Goal: Information Seeking & Learning: Learn about a topic

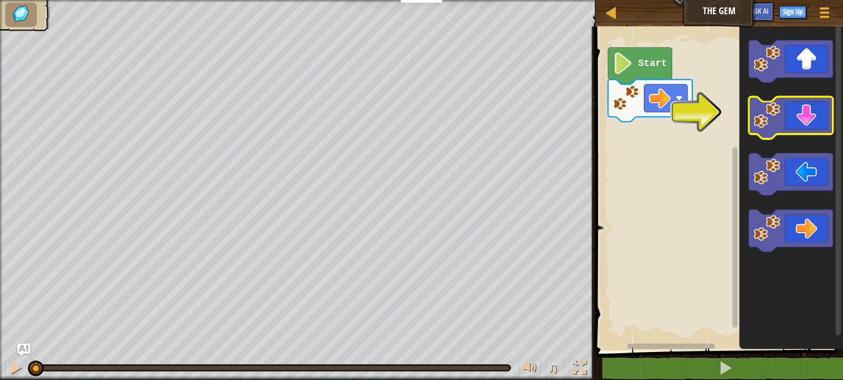
click at [811, 111] on icon "Blockly Workspace" at bounding box center [791, 118] width 84 height 42
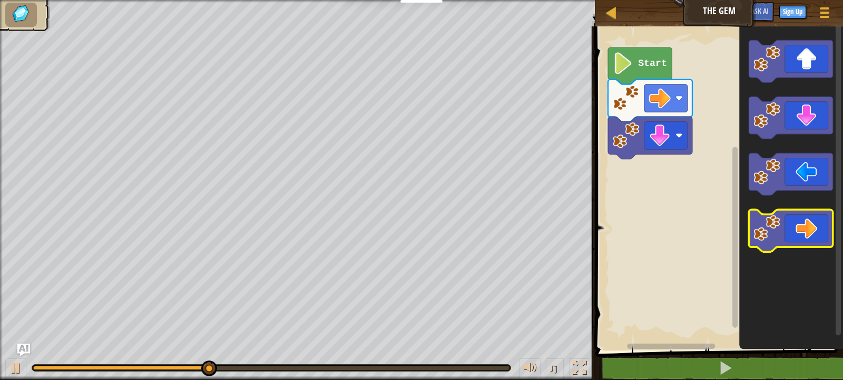
click at [792, 231] on icon "Blockly Workspace" at bounding box center [791, 231] width 84 height 42
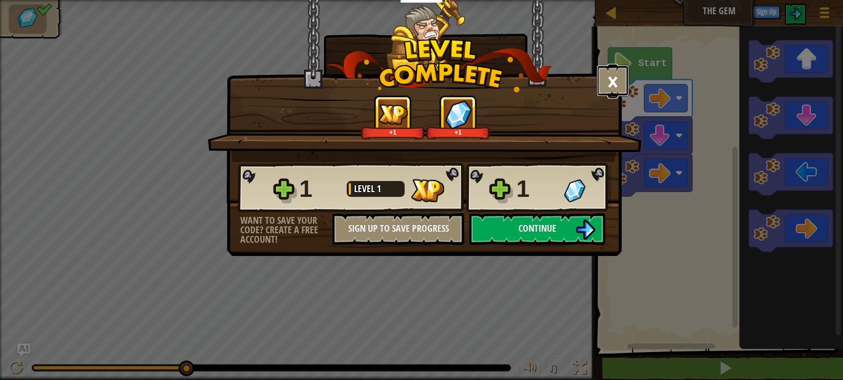
click at [614, 86] on button "×" at bounding box center [613, 81] width 33 height 32
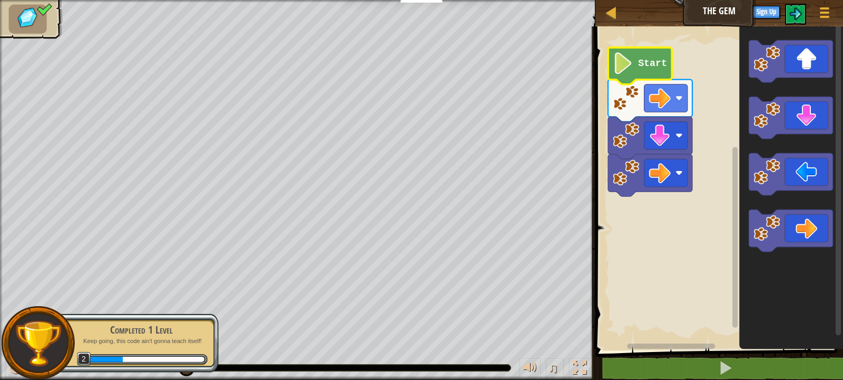
click at [645, 57] on icon "Blockly Workspace" at bounding box center [640, 65] width 64 height 37
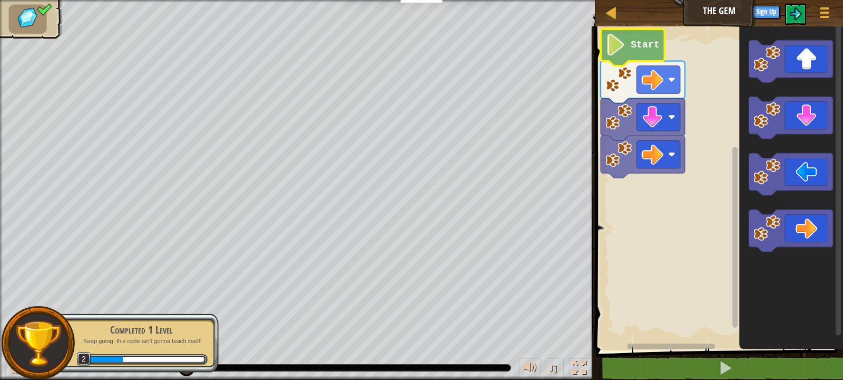
click at [635, 39] on g "Blockly Workspace" at bounding box center [718, 185] width 251 height 329
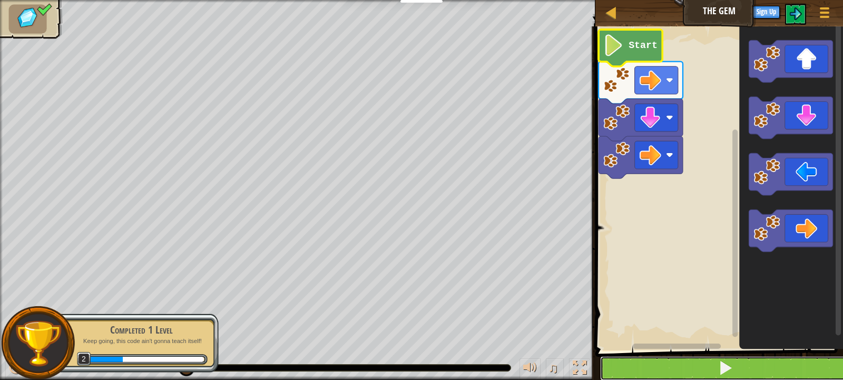
click at [742, 366] on button at bounding box center [725, 368] width 251 height 24
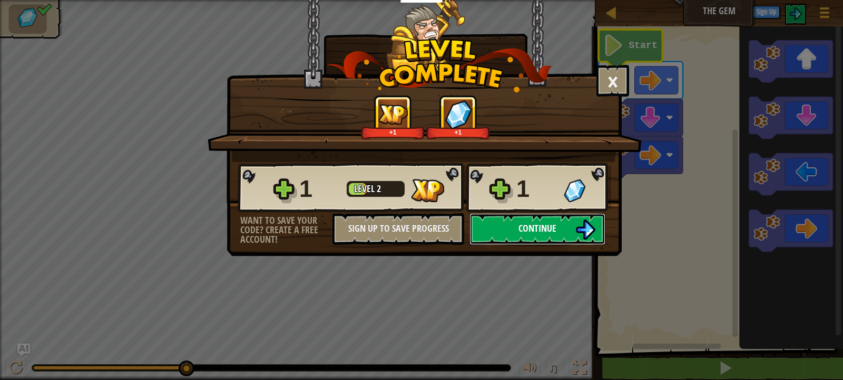
click at [560, 229] on button "Continue" at bounding box center [538, 229] width 136 height 32
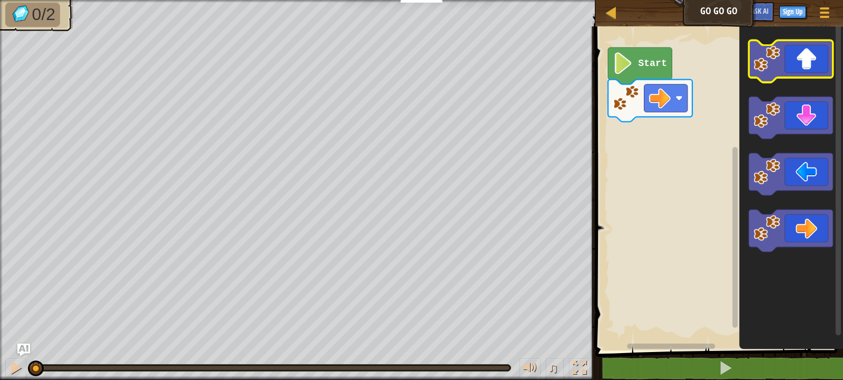
click at [796, 52] on icon "Blockly Workspace" at bounding box center [791, 62] width 84 height 42
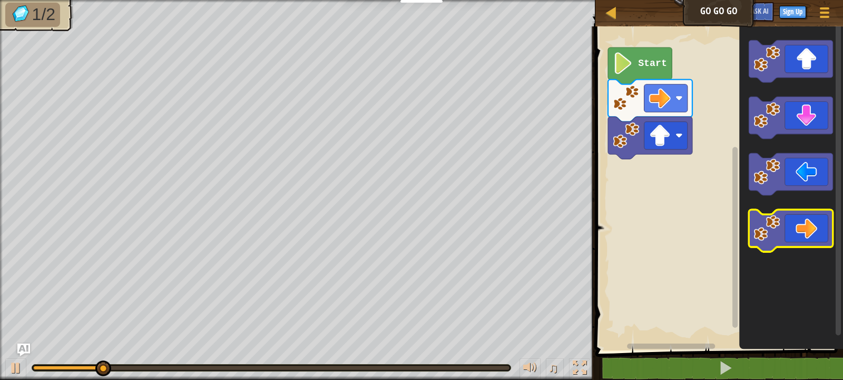
click at [803, 230] on icon "Blockly Workspace" at bounding box center [791, 231] width 84 height 42
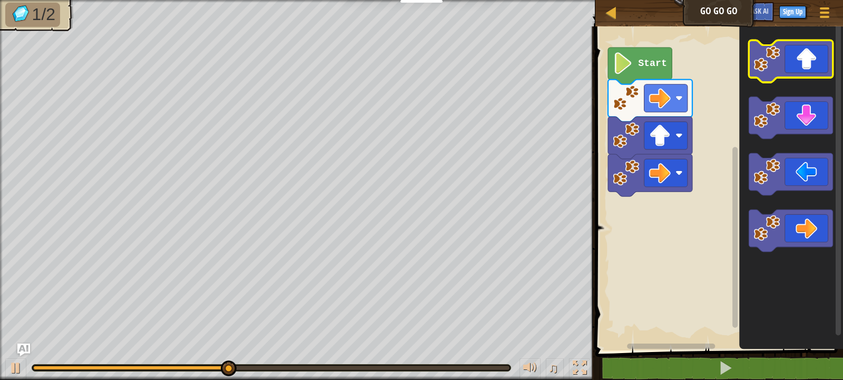
click at [813, 69] on icon "Blockly Workspace" at bounding box center [791, 62] width 84 height 42
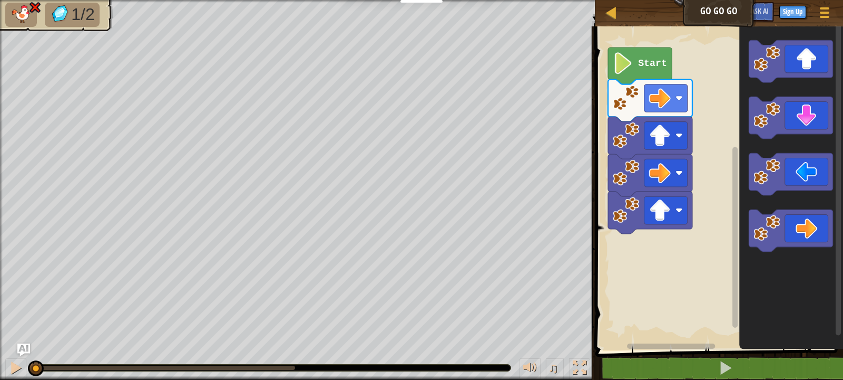
click at [21, 332] on div "1/2 ♫ Cougar" at bounding box center [421, 190] width 843 height 380
click at [12, 365] on div at bounding box center [16, 368] width 14 height 14
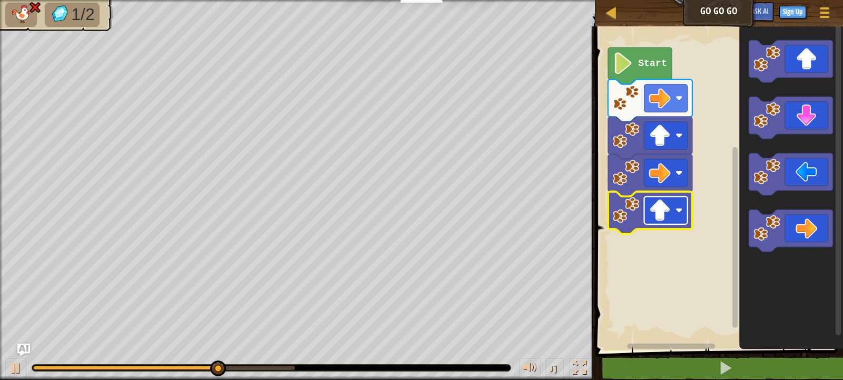
click at [645, 217] on g "Start" at bounding box center [650, 140] width 84 height 186
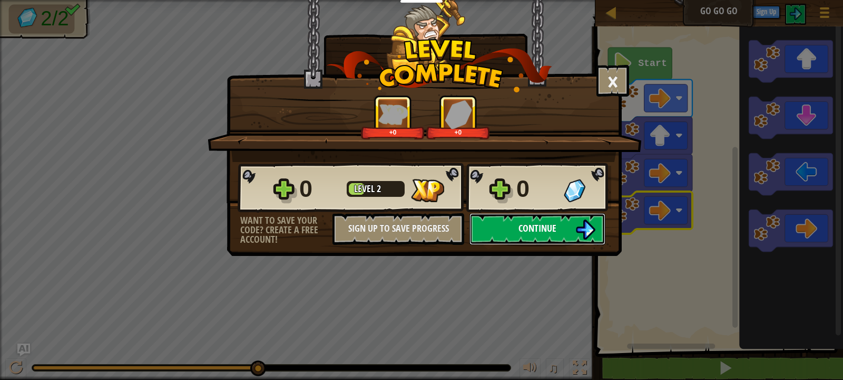
click at [581, 231] on img at bounding box center [586, 229] width 20 height 20
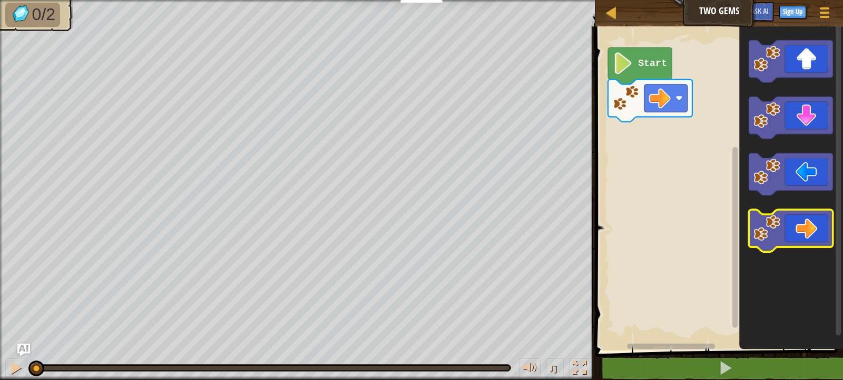
click at [771, 245] on icon "Blockly Workspace" at bounding box center [791, 231] width 84 height 42
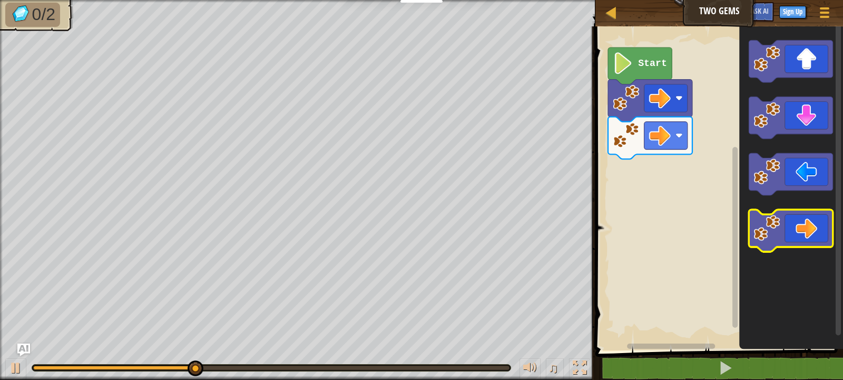
click at [778, 221] on image "Blockly Workspace" at bounding box center [767, 229] width 26 height 26
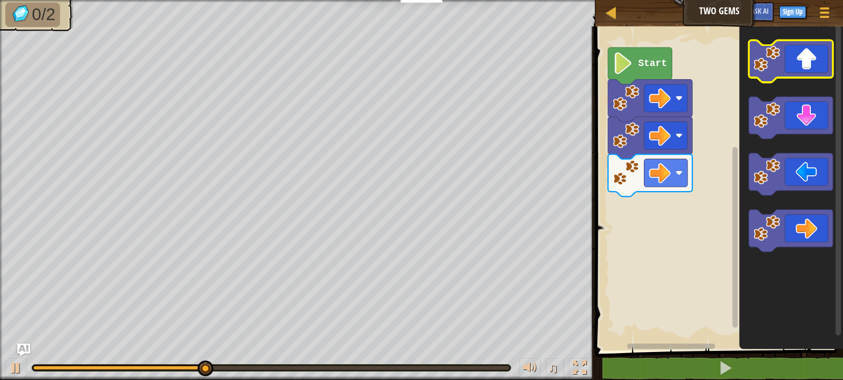
click at [808, 70] on icon "Blockly Workspace" at bounding box center [791, 62] width 84 height 42
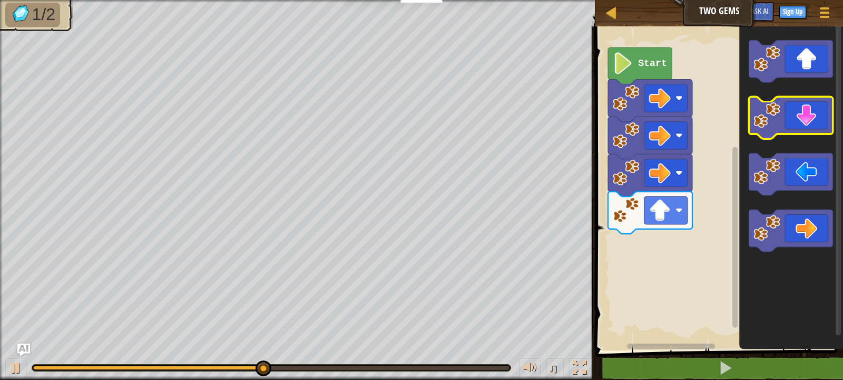
click at [802, 121] on icon "Blockly Workspace" at bounding box center [791, 118] width 84 height 42
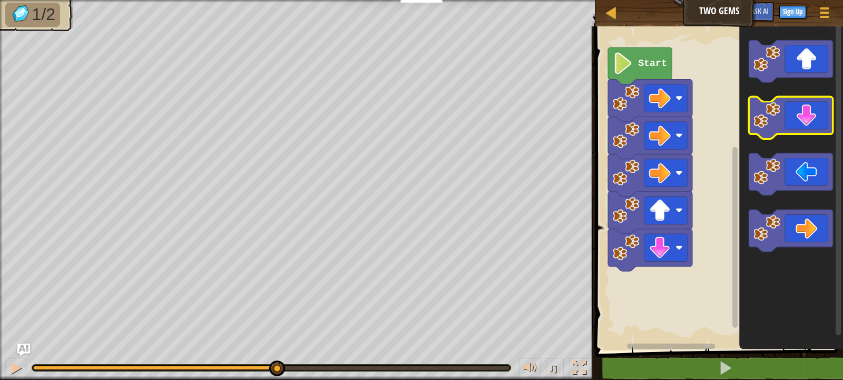
click at [802, 121] on icon "Blockly Workspace" at bounding box center [791, 118] width 84 height 42
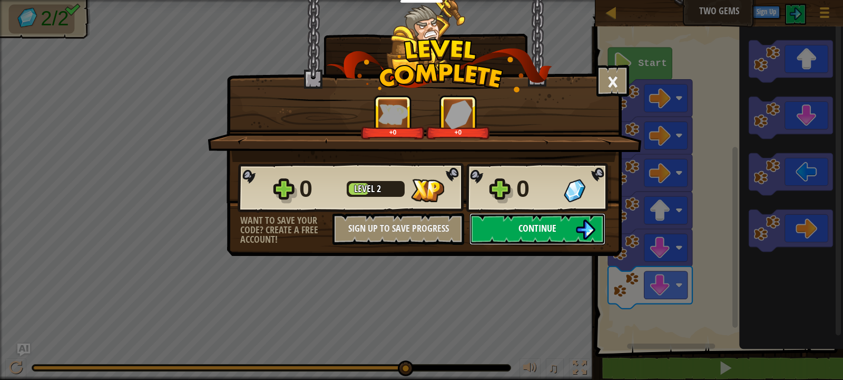
click at [568, 233] on button "Continue" at bounding box center [538, 229] width 136 height 32
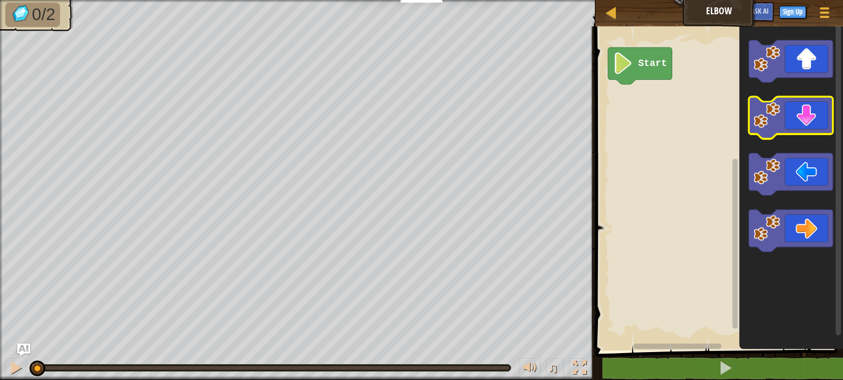
click at [785, 129] on icon "Blockly Workspace" at bounding box center [791, 118] width 84 height 42
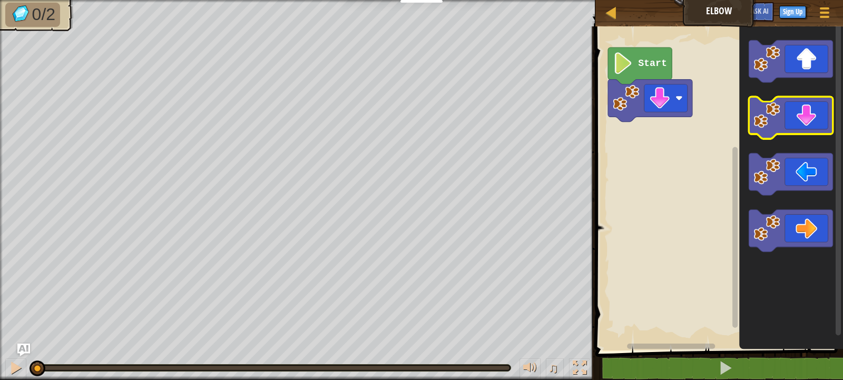
click at [785, 129] on icon "Blockly Workspace" at bounding box center [791, 118] width 84 height 42
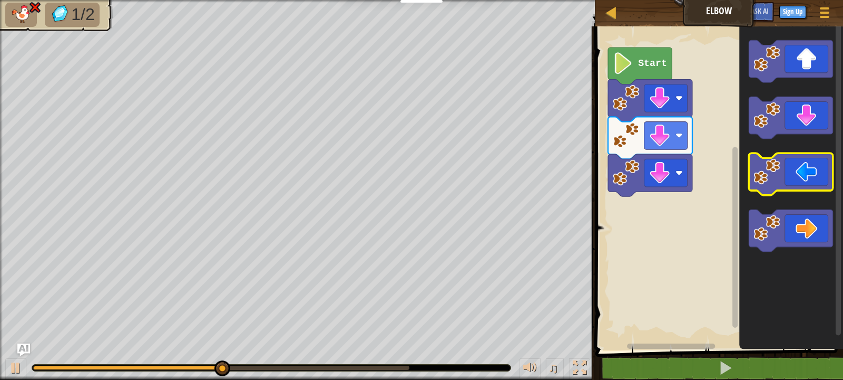
click at [791, 187] on icon "Blockly Workspace" at bounding box center [791, 174] width 84 height 42
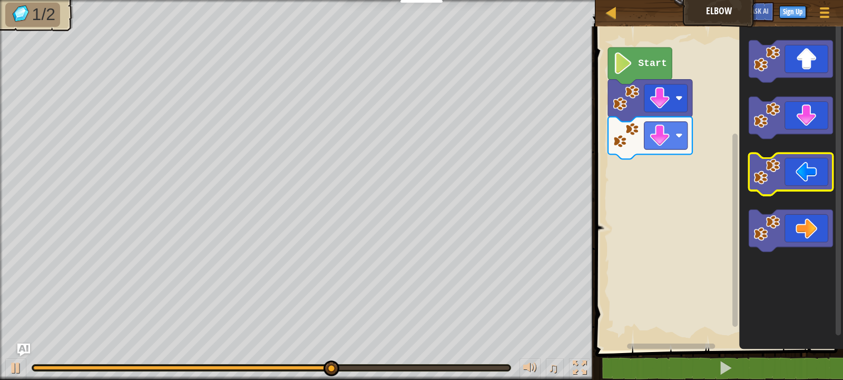
click at [788, 174] on icon "Blockly Workspace" at bounding box center [791, 174] width 84 height 42
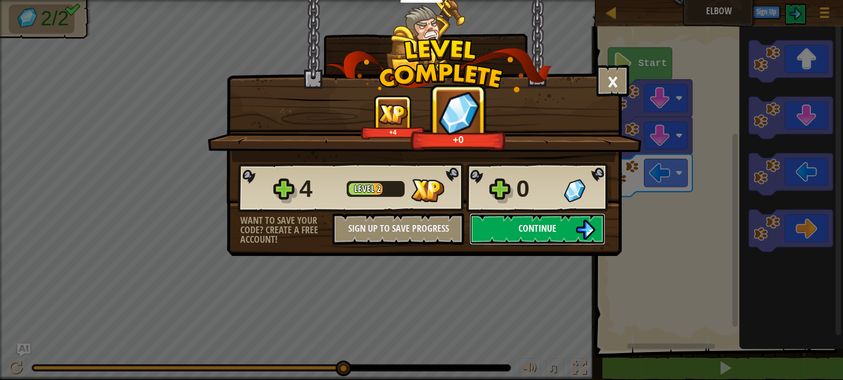
click at [597, 229] on button "Continue" at bounding box center [538, 229] width 136 height 32
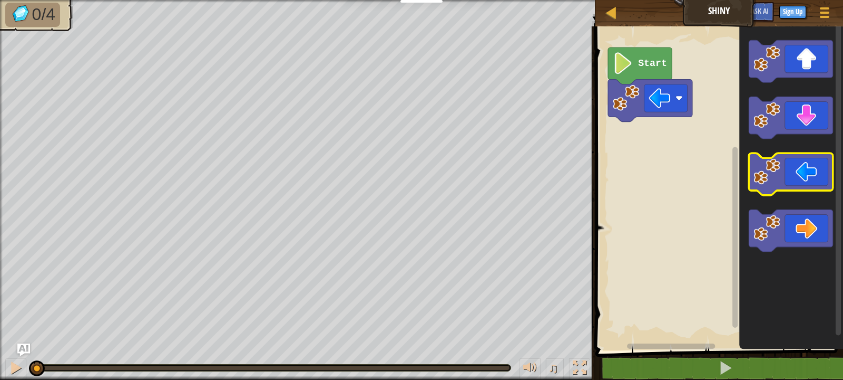
click at [770, 166] on image "Blockly Workspace" at bounding box center [767, 172] width 26 height 26
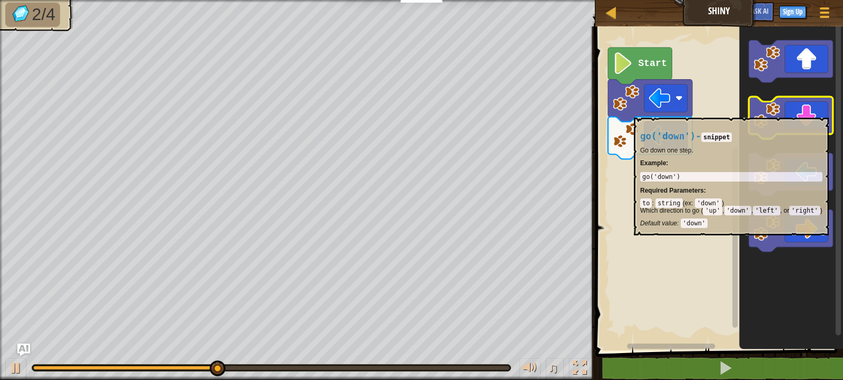
click at [812, 112] on icon "Blockly Workspace" at bounding box center [791, 118] width 84 height 42
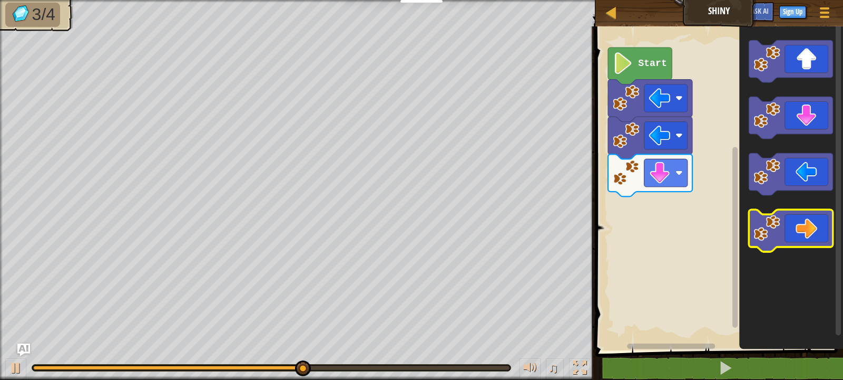
click at [790, 240] on icon "Blockly Workspace" at bounding box center [791, 231] width 84 height 42
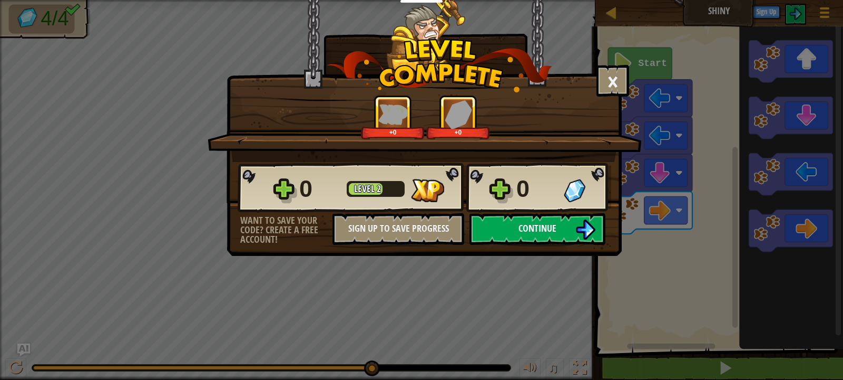
click at [574, 232] on button "Continue" at bounding box center [538, 229] width 136 height 32
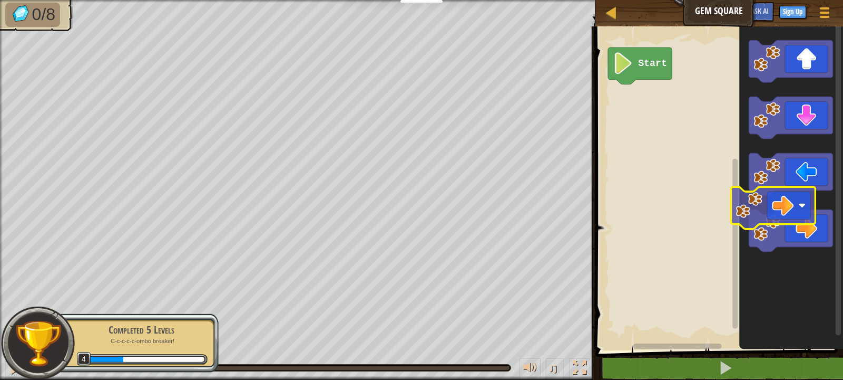
click at [779, 203] on icon "Blockly Workspace" at bounding box center [792, 185] width 104 height 329
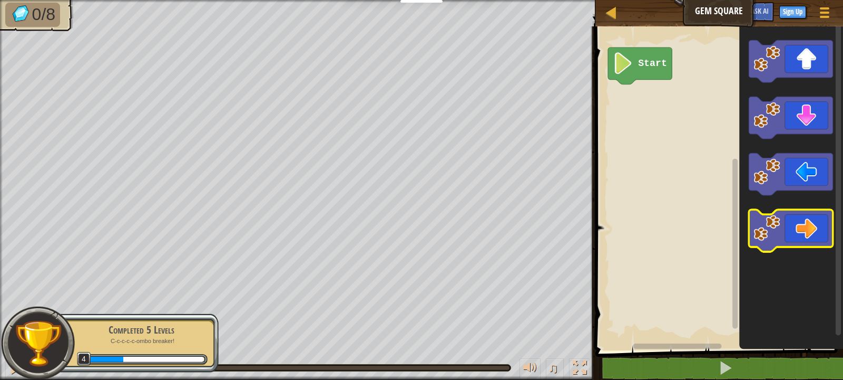
click at [784, 226] on icon "Blockly Workspace" at bounding box center [791, 231] width 84 height 42
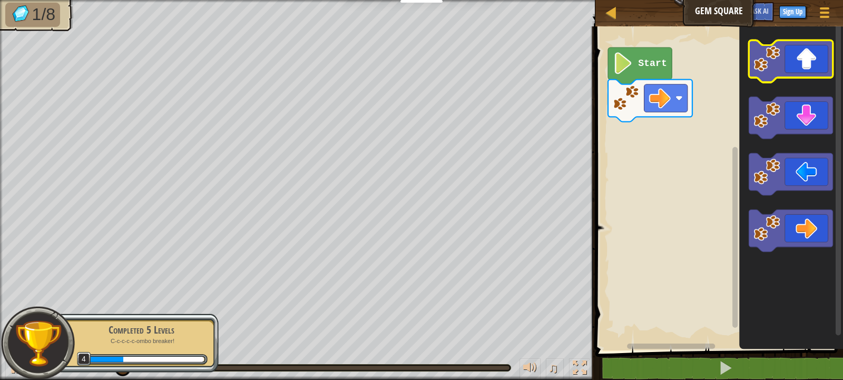
click at [811, 52] on icon "Blockly Workspace" at bounding box center [791, 62] width 84 height 42
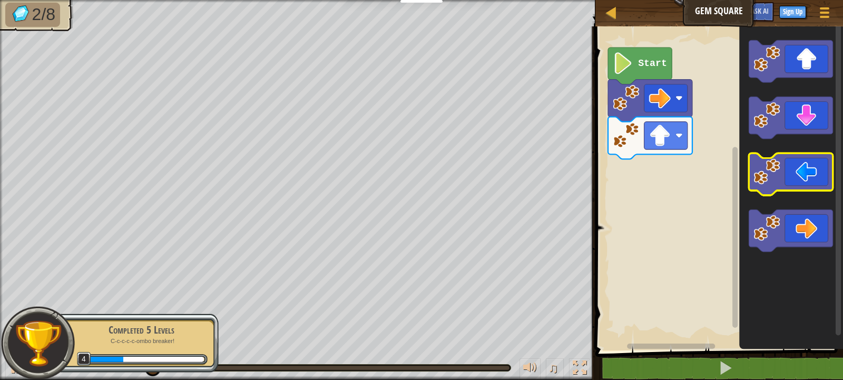
click at [804, 178] on icon "Blockly Workspace" at bounding box center [791, 174] width 84 height 42
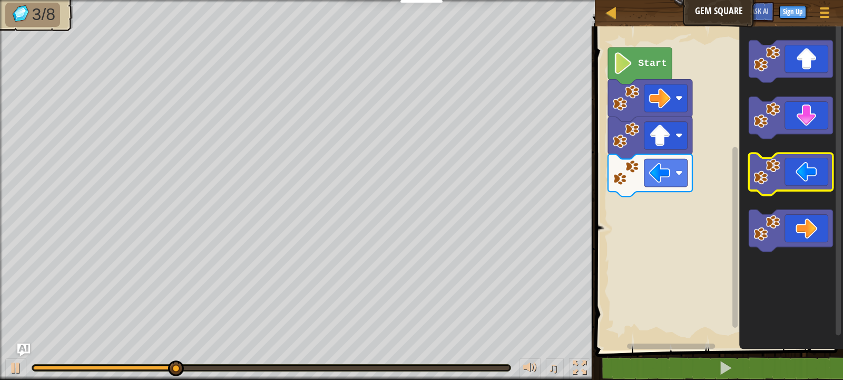
click at [804, 178] on icon "Blockly Workspace" at bounding box center [791, 174] width 84 height 42
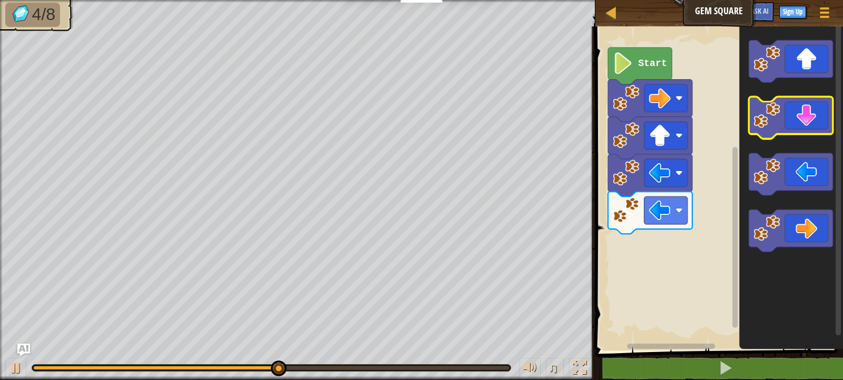
click at [801, 112] on icon "Blockly Workspace" at bounding box center [791, 118] width 84 height 42
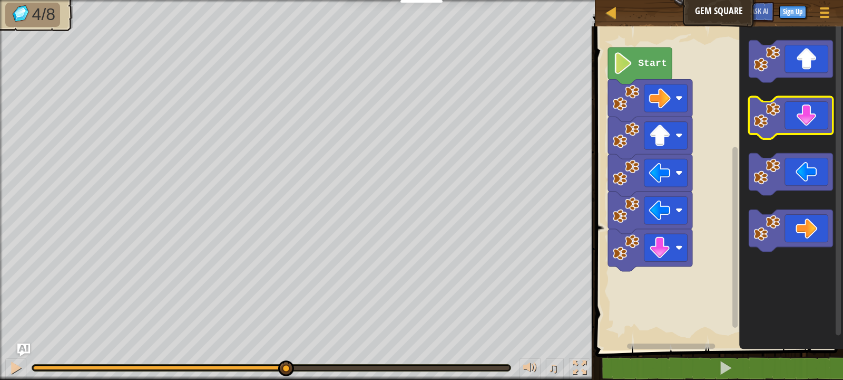
click at [801, 112] on icon "Blockly Workspace" at bounding box center [791, 118] width 84 height 42
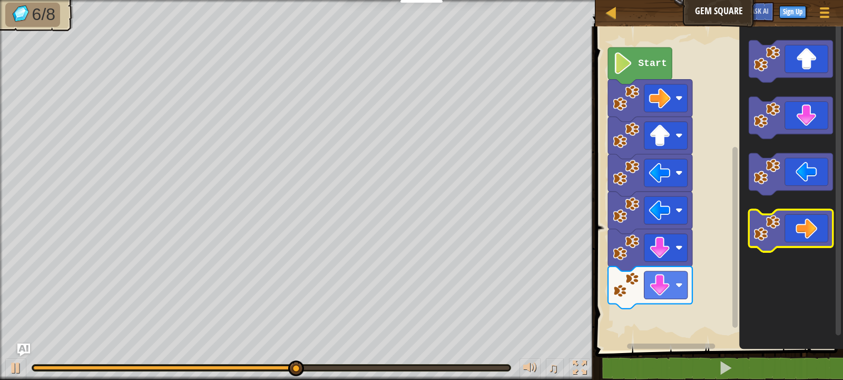
click at [788, 228] on icon "Blockly Workspace" at bounding box center [791, 231] width 84 height 42
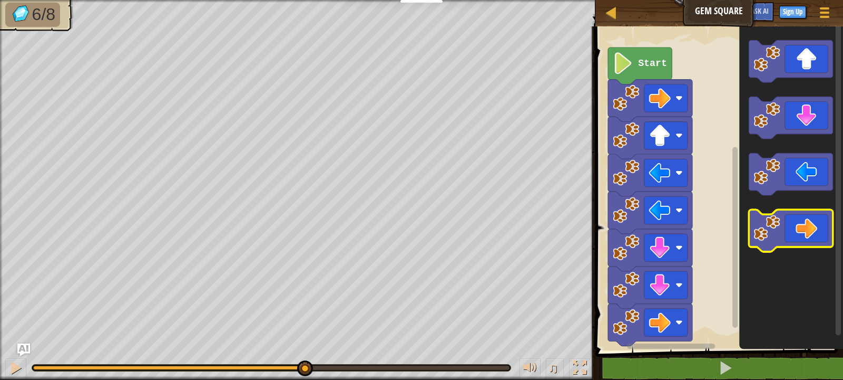
click at [788, 228] on icon "Blockly Workspace" at bounding box center [791, 231] width 84 height 42
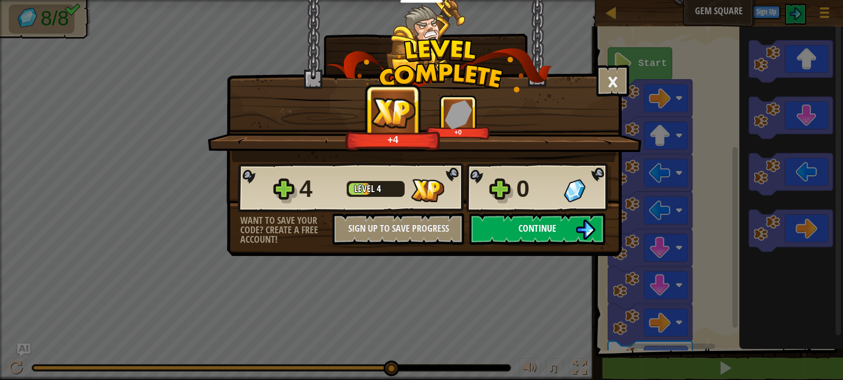
click at [593, 224] on img at bounding box center [586, 229] width 20 height 20
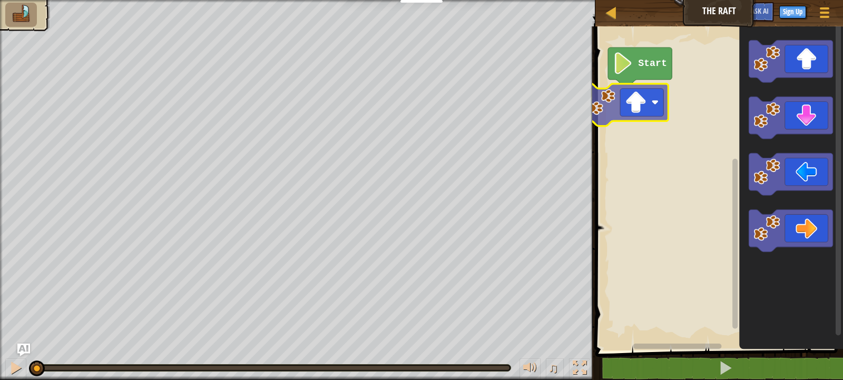
click at [620, 104] on div "Start" at bounding box center [718, 185] width 251 height 329
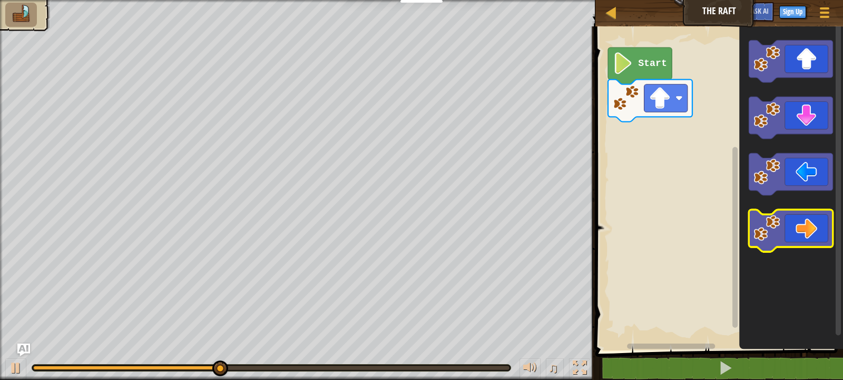
click at [801, 239] on icon "Blockly Workspace" at bounding box center [791, 231] width 84 height 42
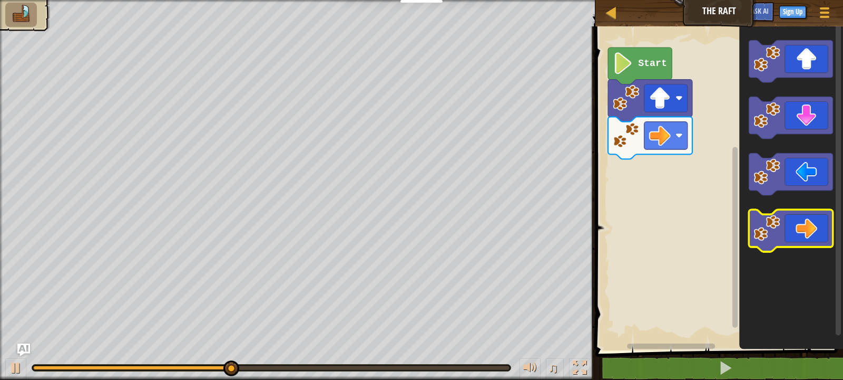
click at [801, 239] on icon "Blockly Workspace" at bounding box center [791, 231] width 84 height 42
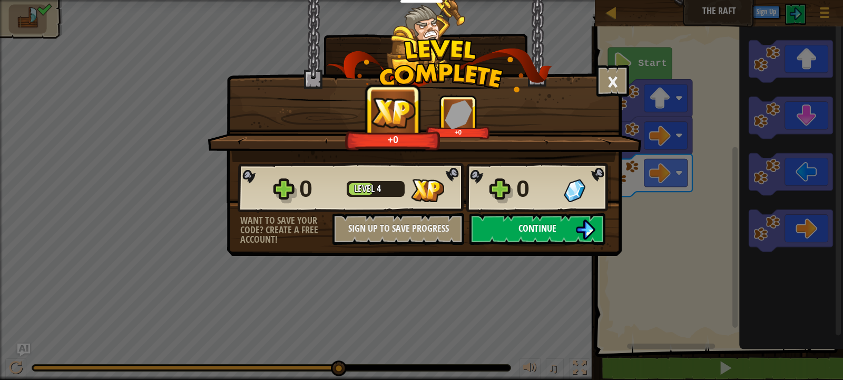
click at [597, 229] on button "Continue" at bounding box center [538, 229] width 136 height 32
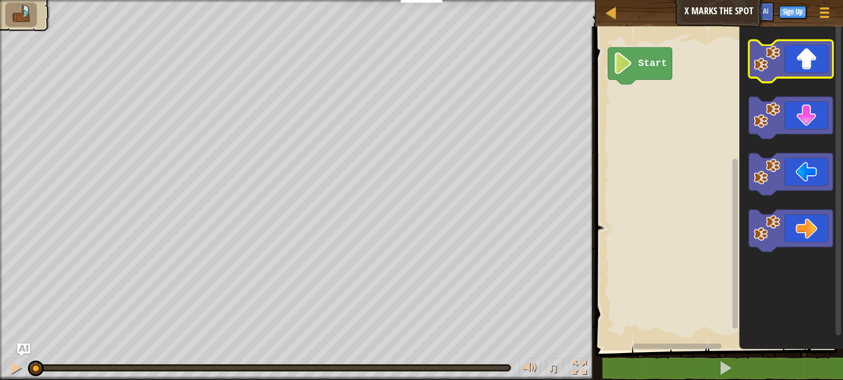
click at [797, 53] on icon "Blockly Workspace" at bounding box center [791, 62] width 84 height 42
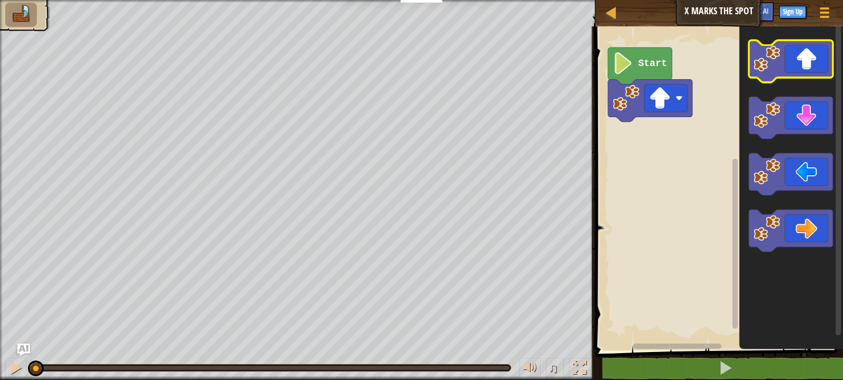
click at [797, 53] on icon "Blockly Workspace" at bounding box center [791, 62] width 84 height 42
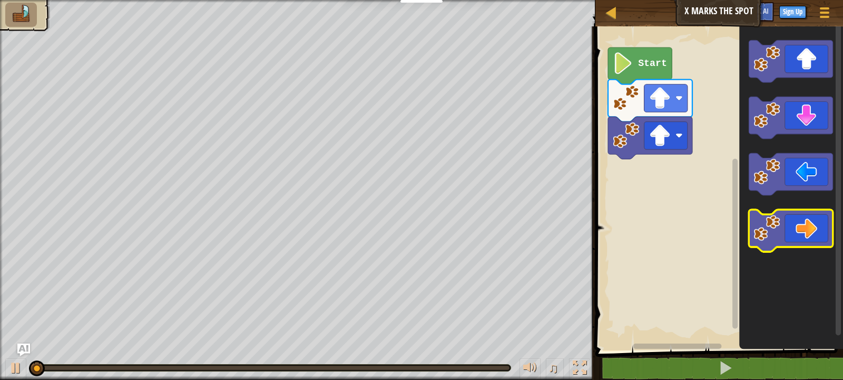
click at [800, 228] on icon "Blockly Workspace" at bounding box center [791, 231] width 84 height 42
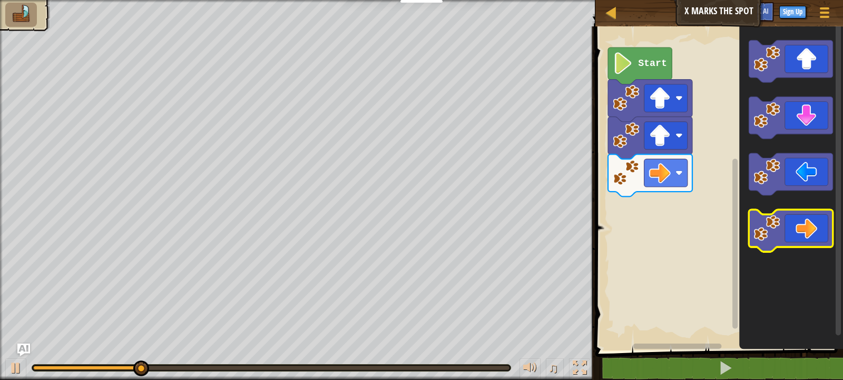
click at [800, 228] on icon "Blockly Workspace" at bounding box center [791, 231] width 84 height 42
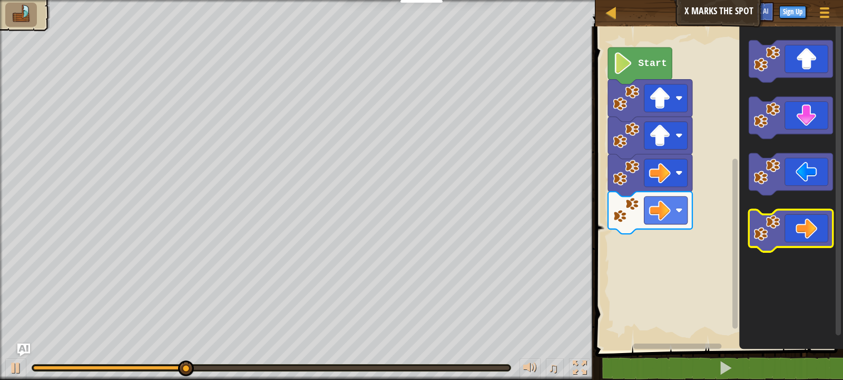
click at [800, 228] on icon "Blockly Workspace" at bounding box center [791, 231] width 84 height 42
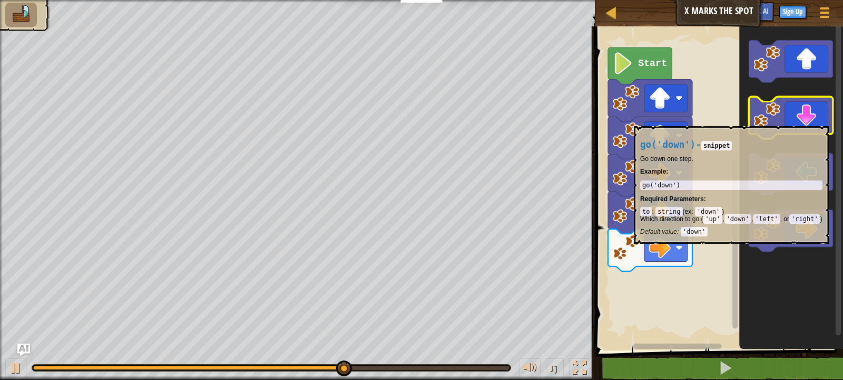
click at [811, 121] on icon "Blockly Workspace" at bounding box center [791, 118] width 84 height 42
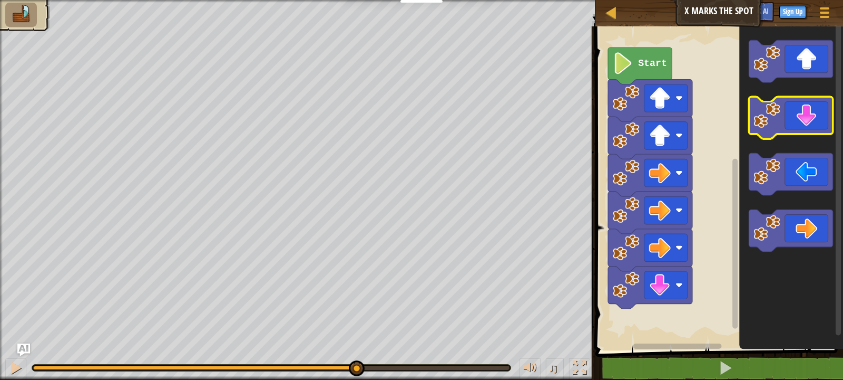
click at [811, 121] on icon "Blockly Workspace" at bounding box center [791, 118] width 84 height 42
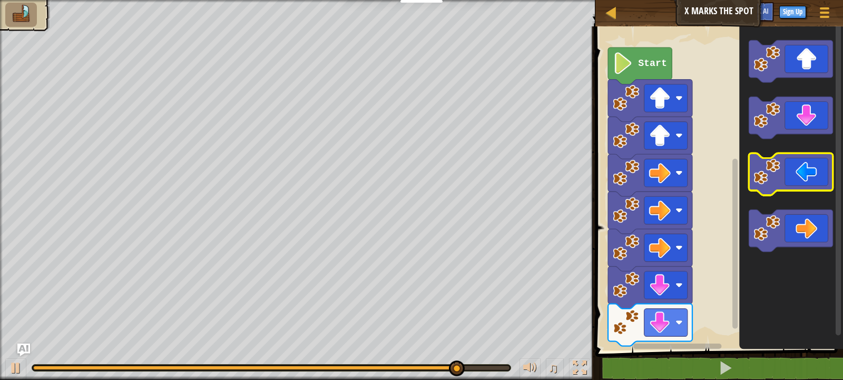
click at [803, 173] on icon "Blockly Workspace" at bounding box center [791, 174] width 84 height 42
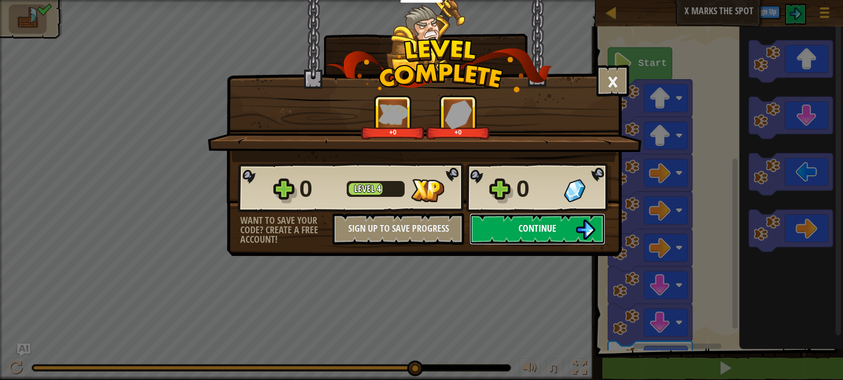
click at [552, 229] on span "Continue" at bounding box center [538, 227] width 38 height 13
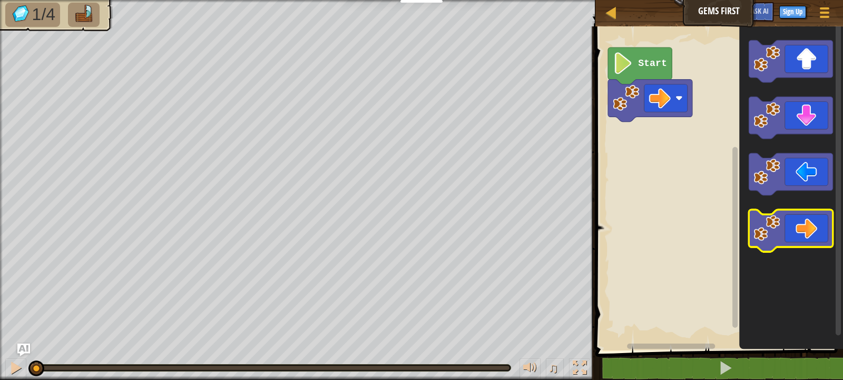
click at [802, 238] on icon "Blockly Workspace" at bounding box center [791, 231] width 84 height 42
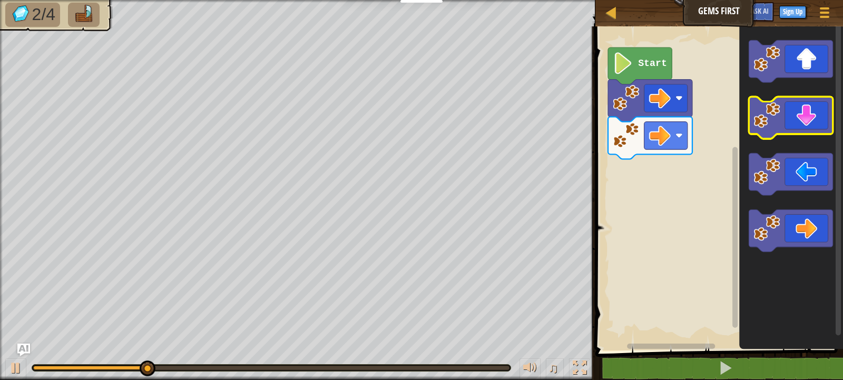
click at [809, 115] on icon "Blockly Workspace" at bounding box center [791, 118] width 84 height 42
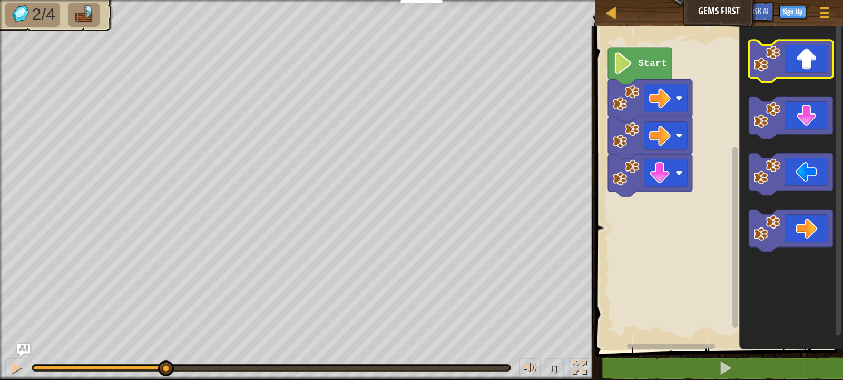
click at [807, 60] on icon "Blockly Workspace" at bounding box center [791, 62] width 84 height 42
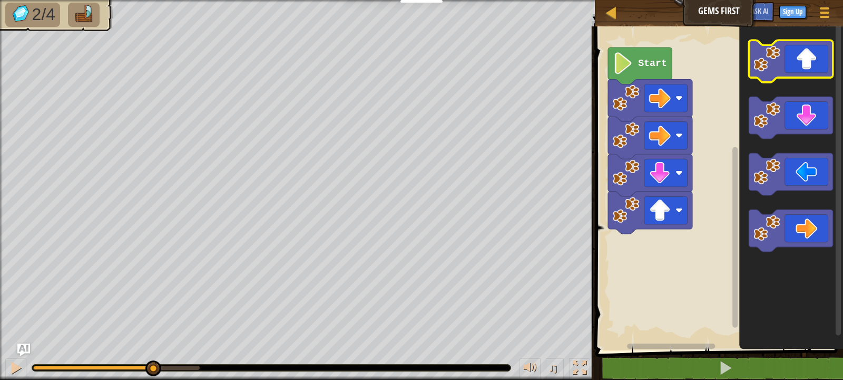
click at [807, 60] on icon "Blockly Workspace" at bounding box center [791, 62] width 84 height 42
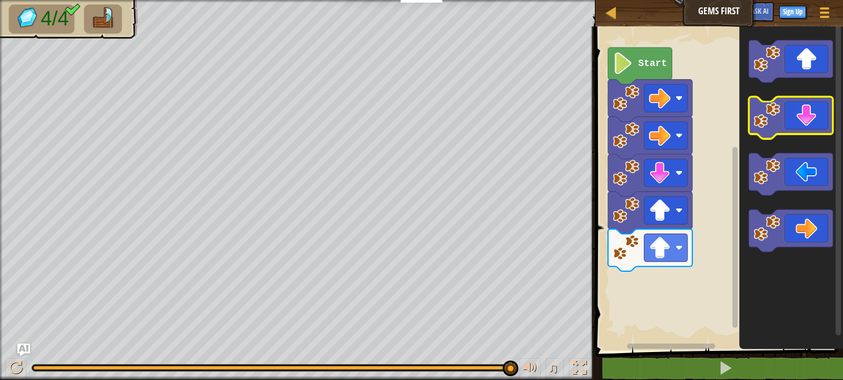
click at [809, 122] on icon "Blockly Workspace" at bounding box center [791, 118] width 84 height 42
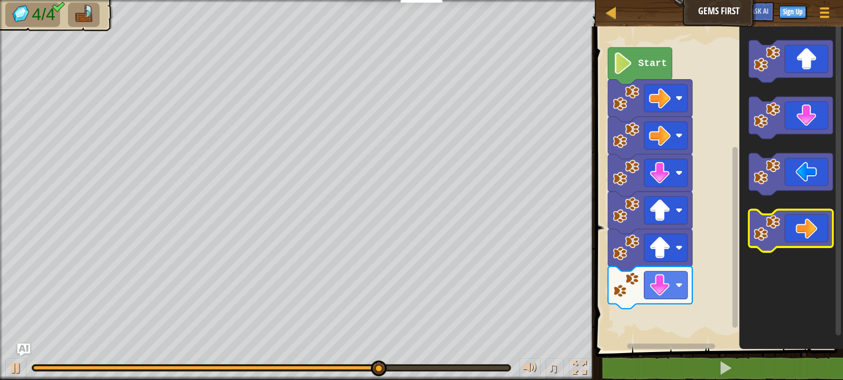
click at [777, 225] on image "Blockly Workspace" at bounding box center [767, 229] width 26 height 26
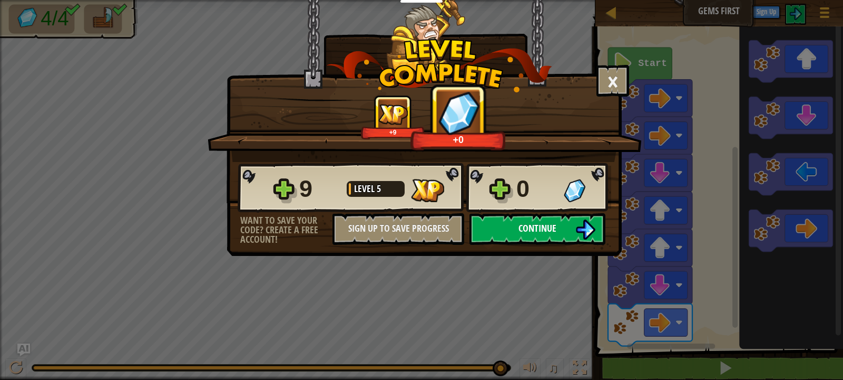
click at [511, 222] on button "Continue" at bounding box center [538, 229] width 136 height 32
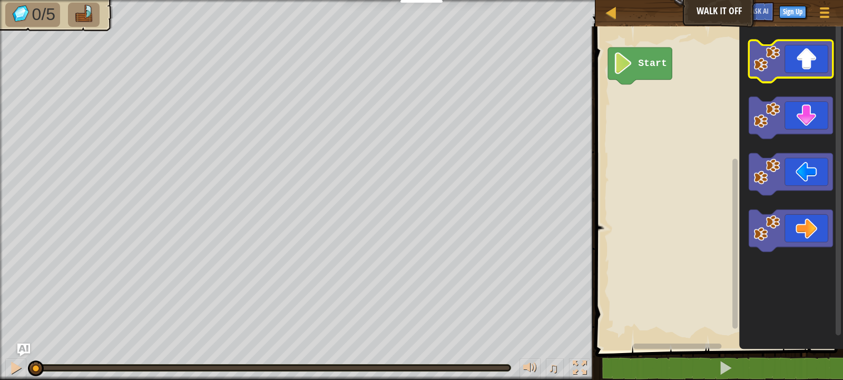
click at [798, 58] on icon "Blockly Workspace" at bounding box center [791, 62] width 84 height 42
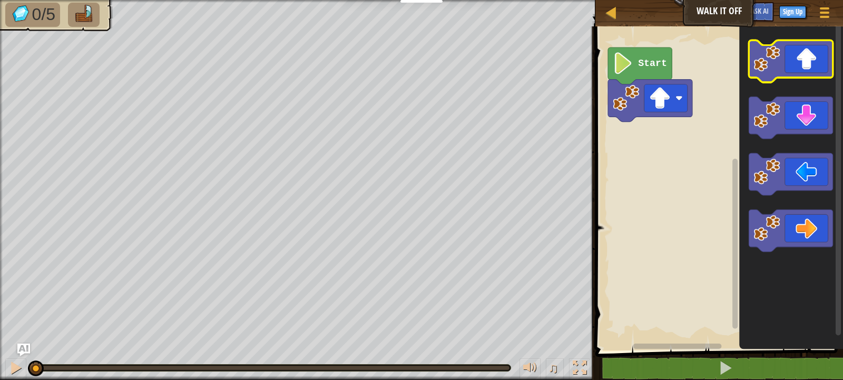
click at [798, 58] on icon "Blockly Workspace" at bounding box center [791, 62] width 84 height 42
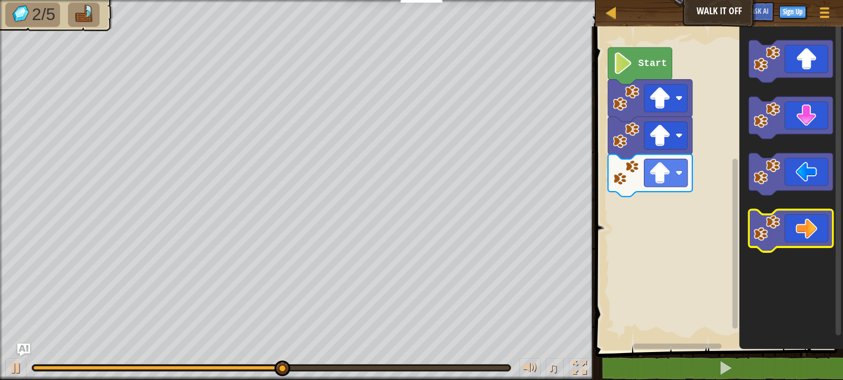
click at [795, 224] on icon "Blockly Workspace" at bounding box center [791, 231] width 84 height 42
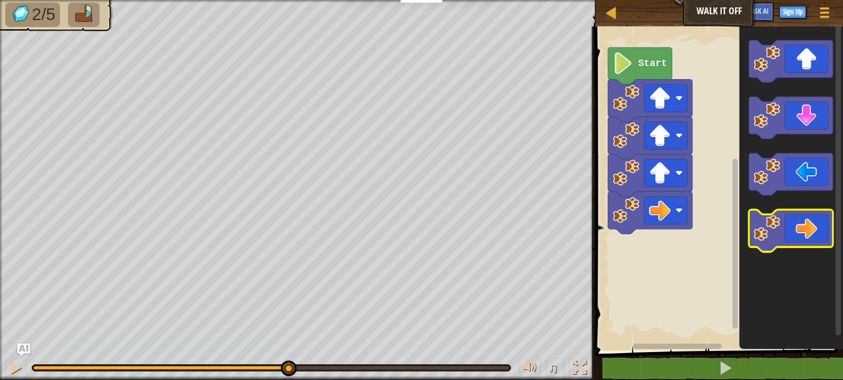
click at [795, 224] on icon "Blockly Workspace" at bounding box center [791, 231] width 84 height 42
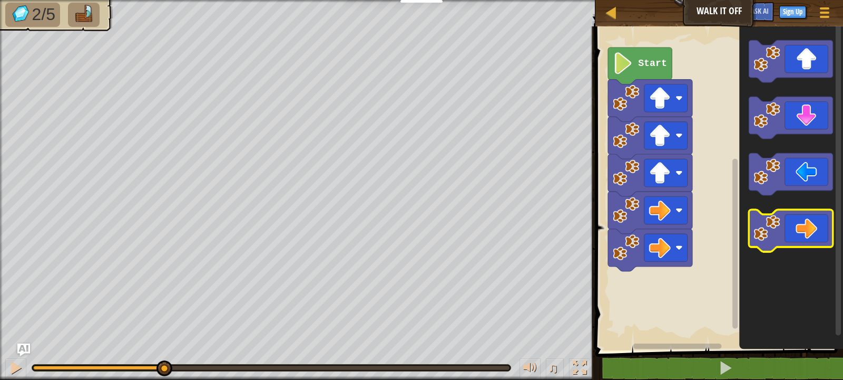
click at [795, 224] on icon "Blockly Workspace" at bounding box center [791, 231] width 84 height 42
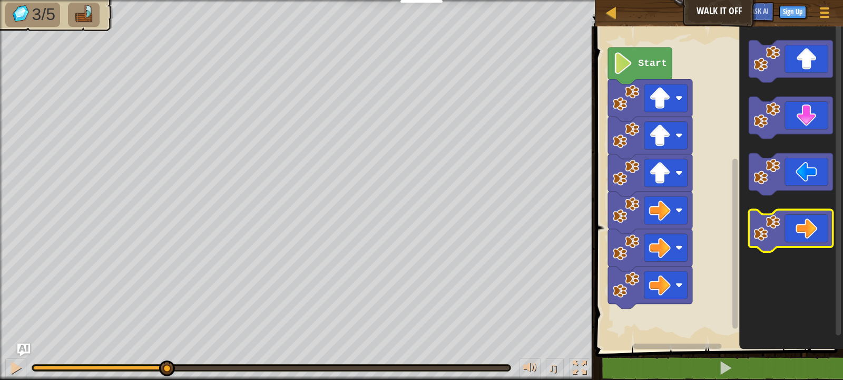
click at [795, 224] on icon "Blockly Workspace" at bounding box center [791, 231] width 84 height 42
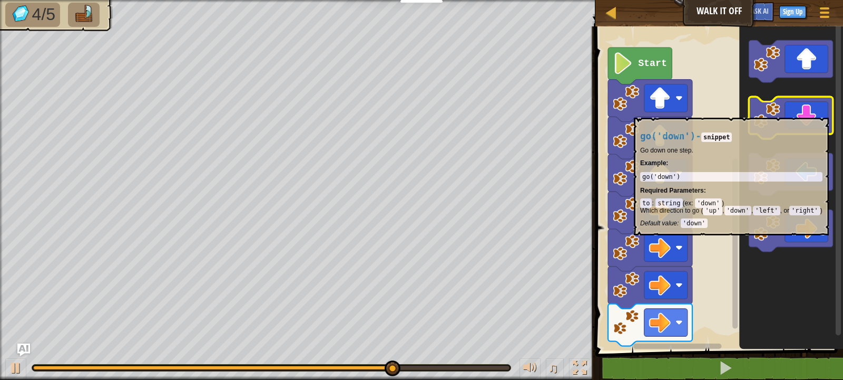
click at [803, 112] on icon "Blockly Workspace" at bounding box center [791, 118] width 84 height 42
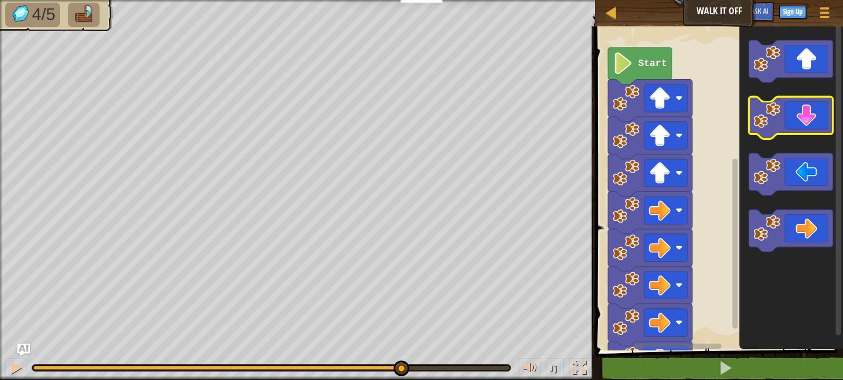
click at [797, 115] on icon "Blockly Workspace" at bounding box center [791, 118] width 84 height 42
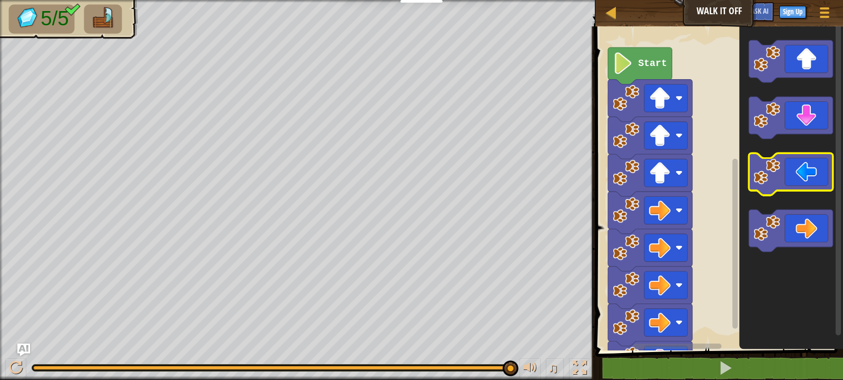
click at [767, 188] on icon "Blockly Workspace" at bounding box center [791, 174] width 84 height 42
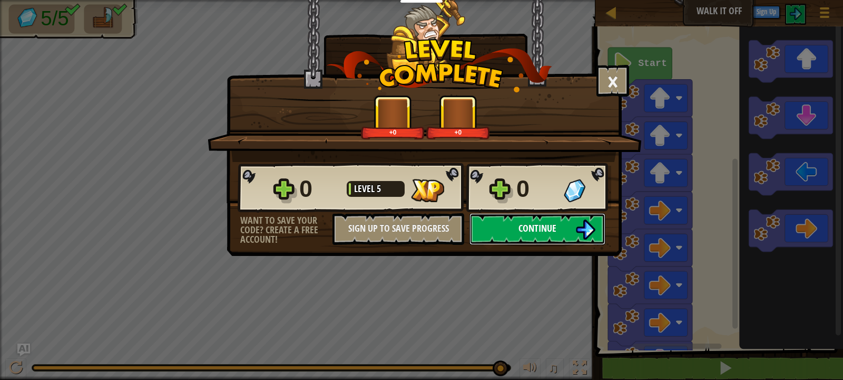
click at [543, 230] on span "Continue" at bounding box center [538, 227] width 38 height 13
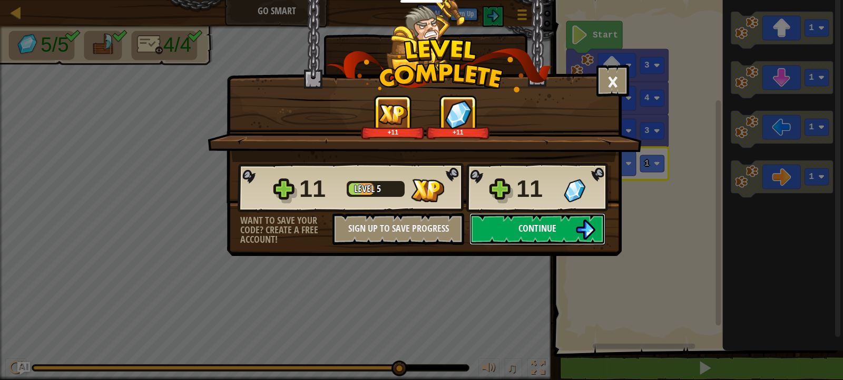
click at [521, 240] on button "Continue" at bounding box center [538, 229] width 136 height 32
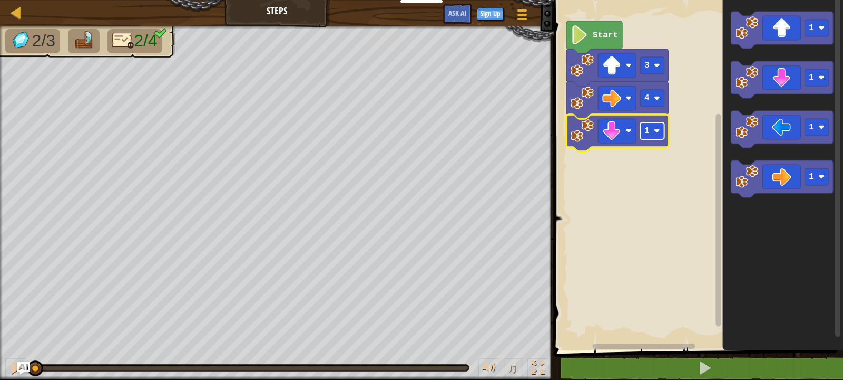
click at [649, 131] on g "4 1 3 Start" at bounding box center [618, 86] width 102 height 130
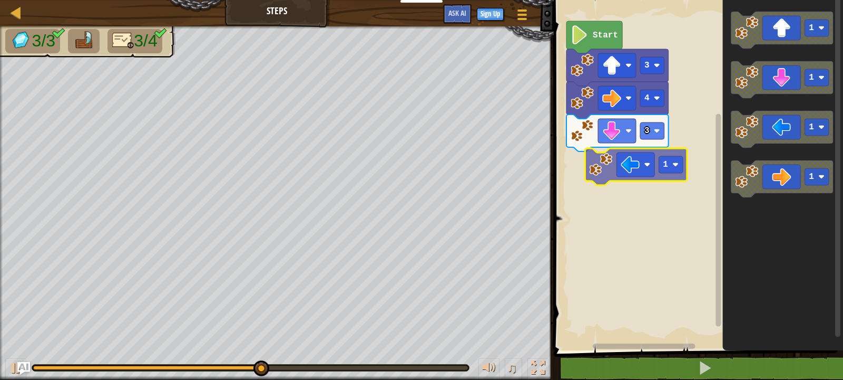
click at [593, 181] on div "Start 3 4 3 1 1 1 1 1" at bounding box center [697, 172] width 293 height 355
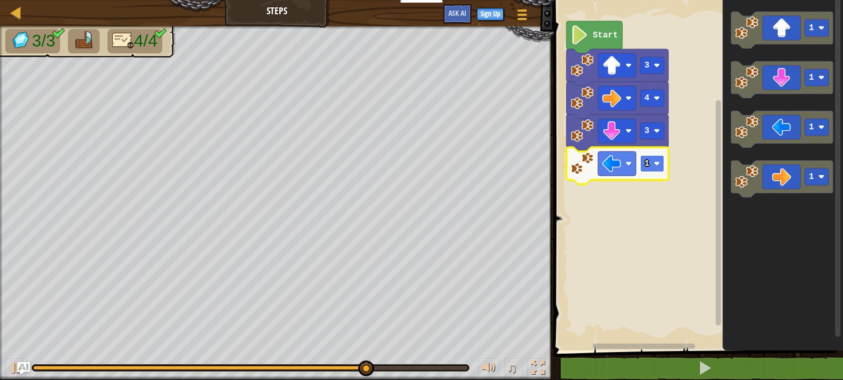
click at [649, 166] on text "1" at bounding box center [647, 163] width 5 height 9
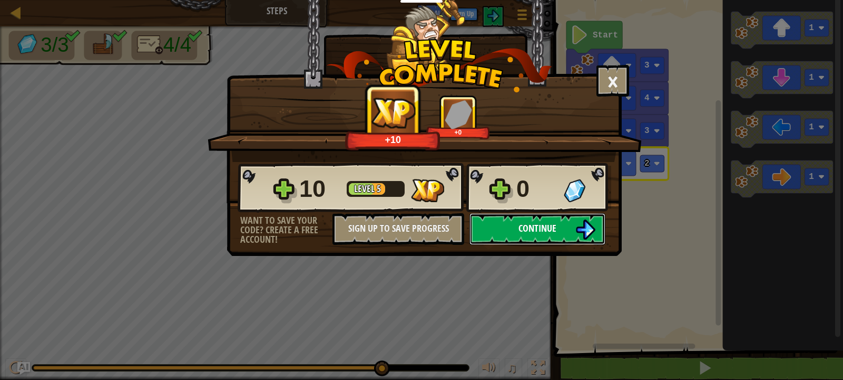
click at [526, 225] on span "Continue" at bounding box center [538, 227] width 38 height 13
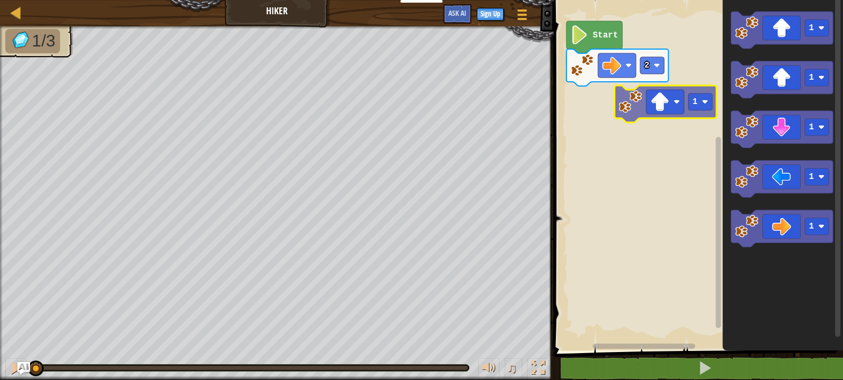
click at [643, 101] on div "2 Start 1 1 1 1 1 1" at bounding box center [697, 172] width 293 height 355
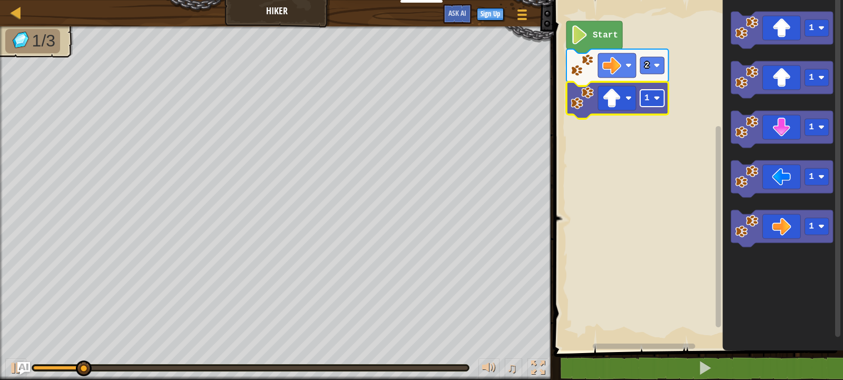
click at [655, 93] on g "1 2 Start" at bounding box center [618, 70] width 102 height 98
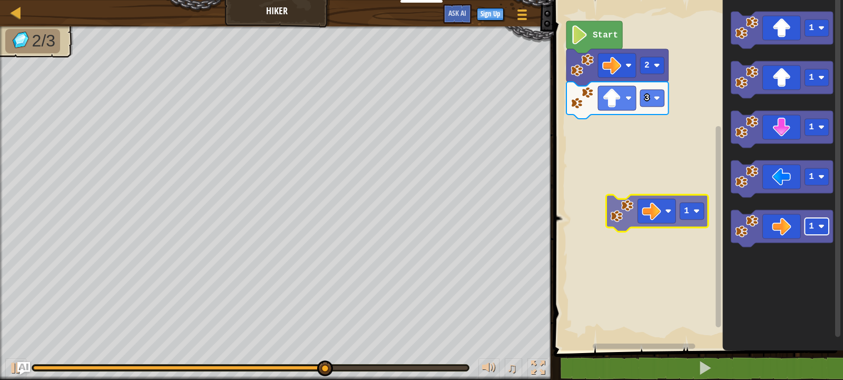
click at [683, 211] on div "Start 2 3 1 1 1 1 1 1" at bounding box center [697, 172] width 293 height 355
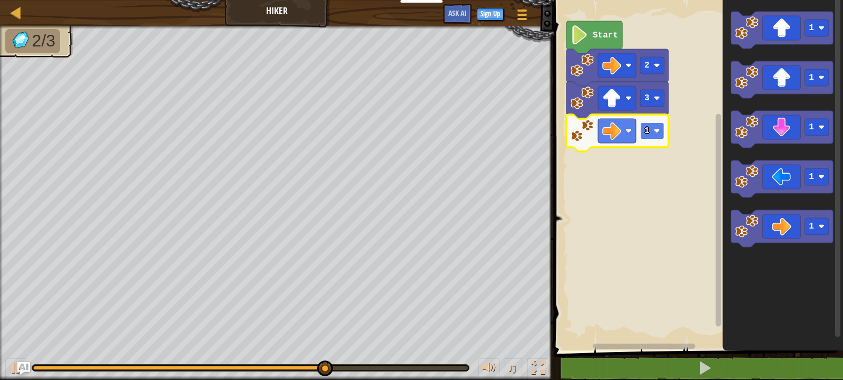
click at [644, 126] on g "1 3 2 Start" at bounding box center [618, 86] width 102 height 130
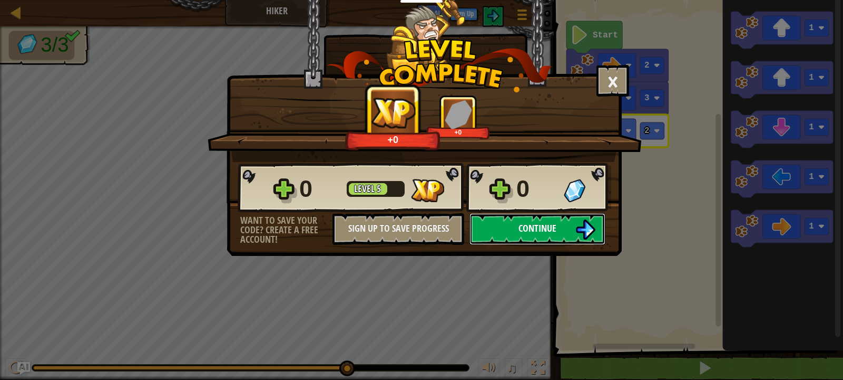
click at [535, 224] on span "Continue" at bounding box center [538, 227] width 38 height 13
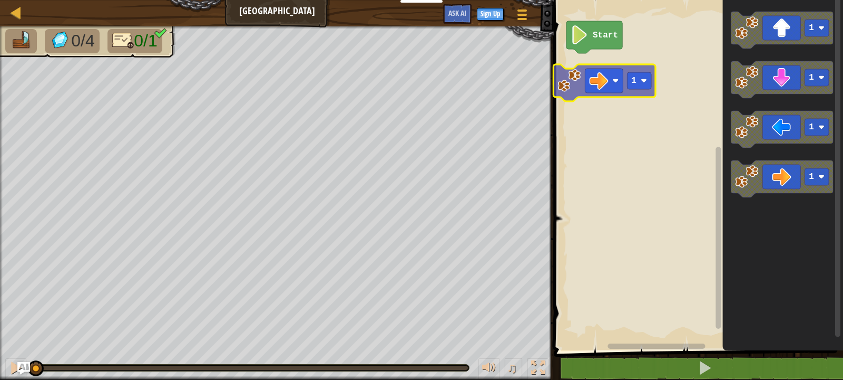
click at [603, 82] on div "Start 1 1 1 1 1" at bounding box center [697, 172] width 293 height 355
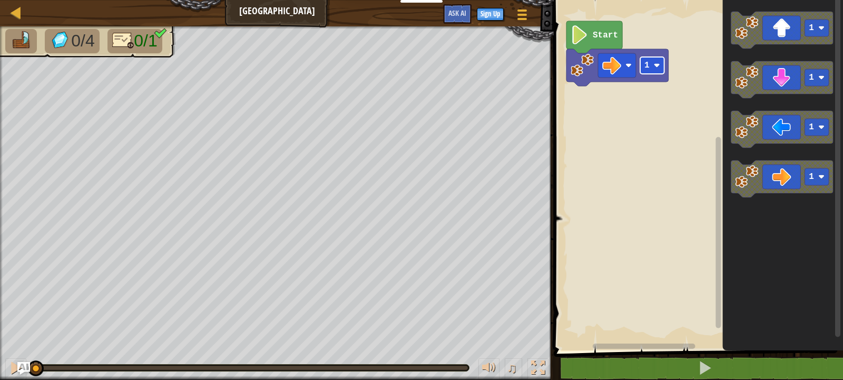
click at [648, 65] on g "1 Start" at bounding box center [618, 53] width 102 height 65
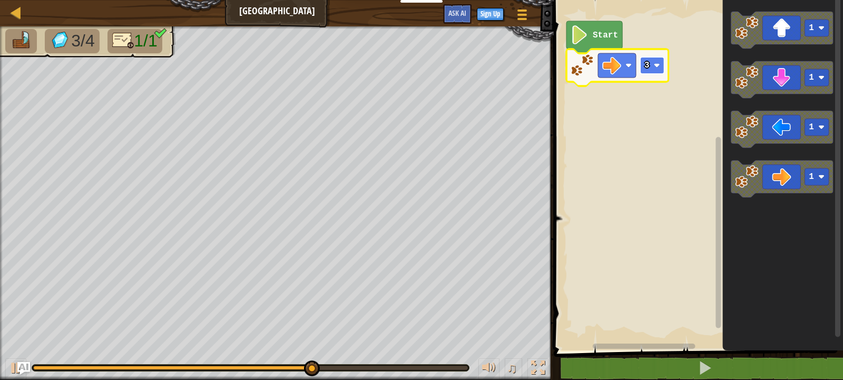
click at [659, 62] on image "Blockly Workspace" at bounding box center [657, 65] width 6 height 6
click at [661, 67] on rect "Blockly Workspace" at bounding box center [652, 65] width 24 height 17
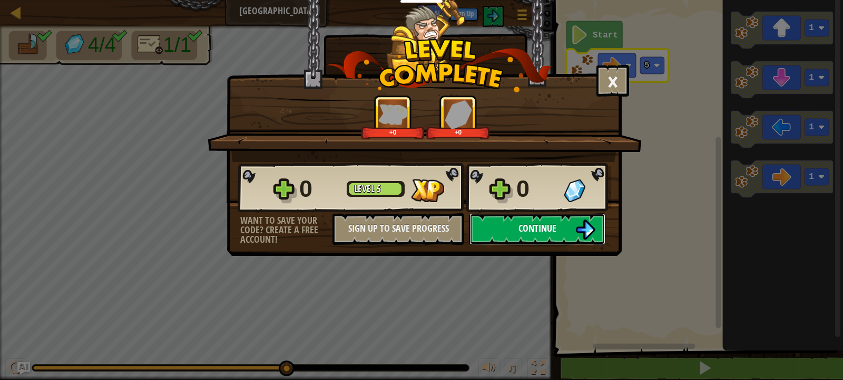
click at [591, 232] on img at bounding box center [586, 229] width 20 height 20
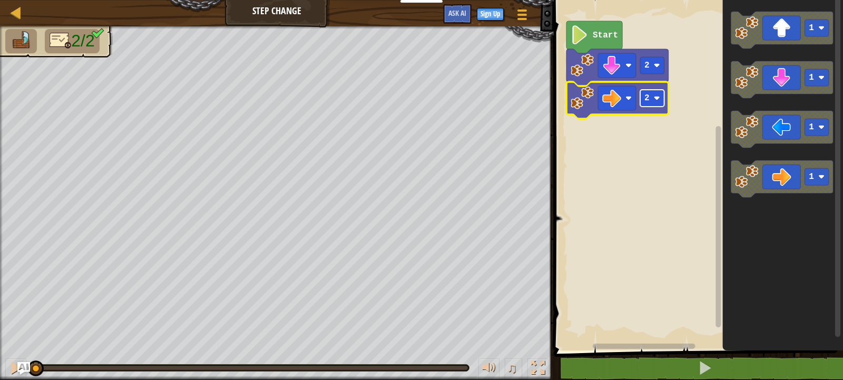
click at [656, 98] on g "2 2 Start" at bounding box center [618, 70] width 102 height 98
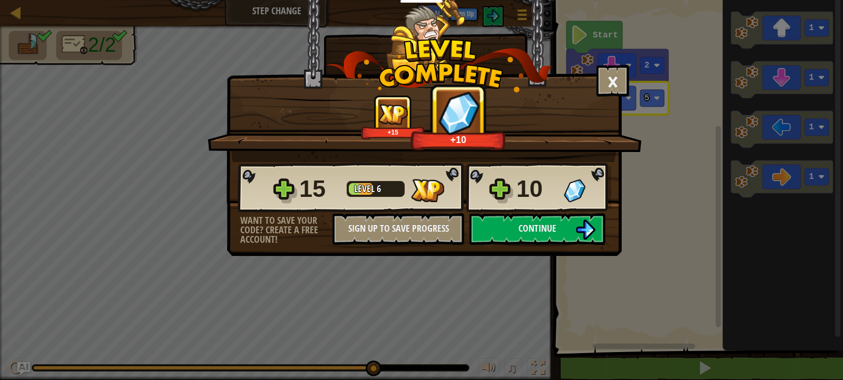
click at [526, 245] on div "× How fun was this level? +15 +10 Reticulating Splines... 15 Level 6 10 Want to…" at bounding box center [424, 128] width 395 height 256
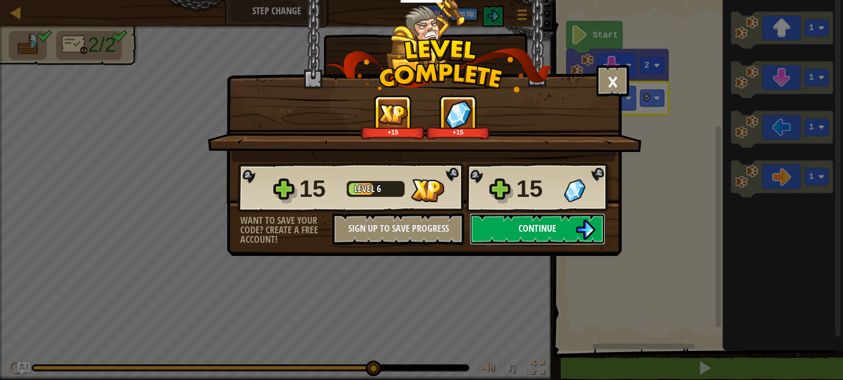
click at [526, 238] on button "Continue" at bounding box center [538, 229] width 136 height 32
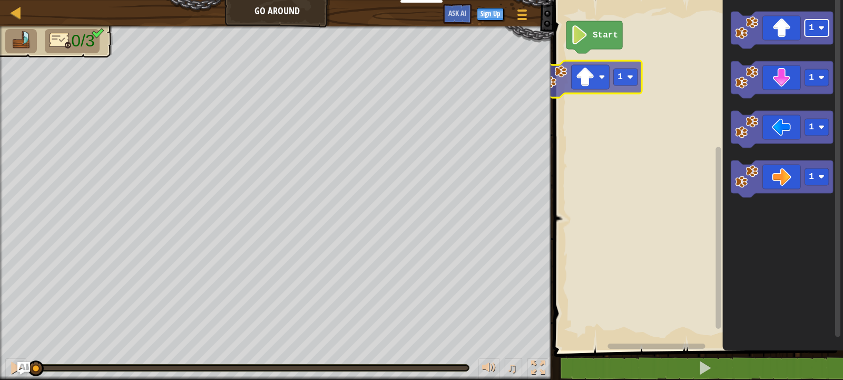
click at [627, 72] on div "Start 1 1 1 1 1" at bounding box center [697, 172] width 293 height 355
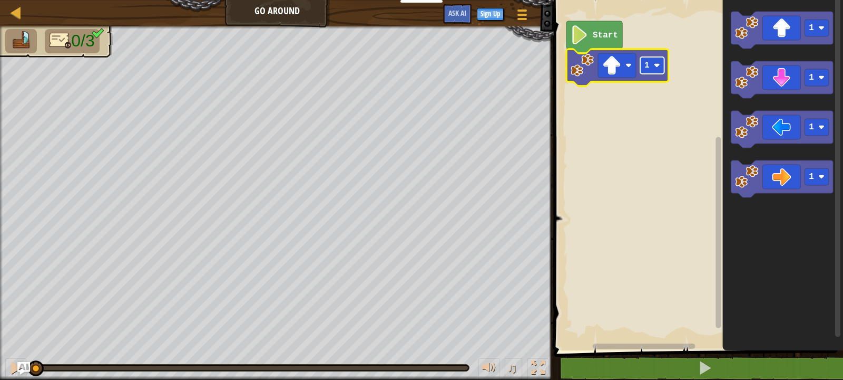
click at [656, 64] on g "1 Start" at bounding box center [618, 53] width 102 height 65
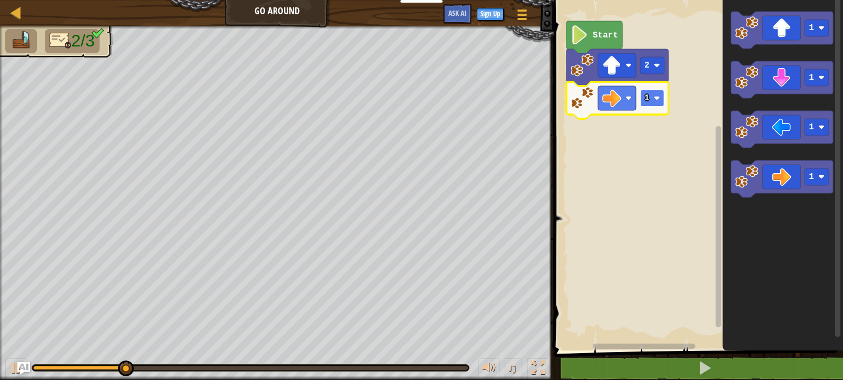
click at [648, 98] on text "1" at bounding box center [647, 97] width 5 height 9
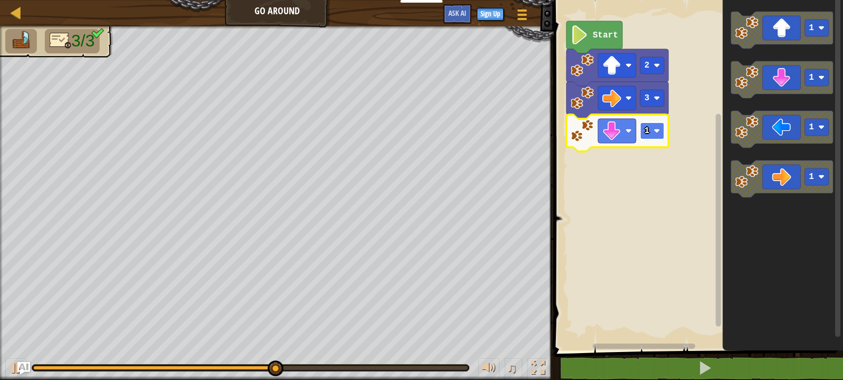
click at [651, 130] on rect "Blockly Workspace" at bounding box center [652, 130] width 24 height 17
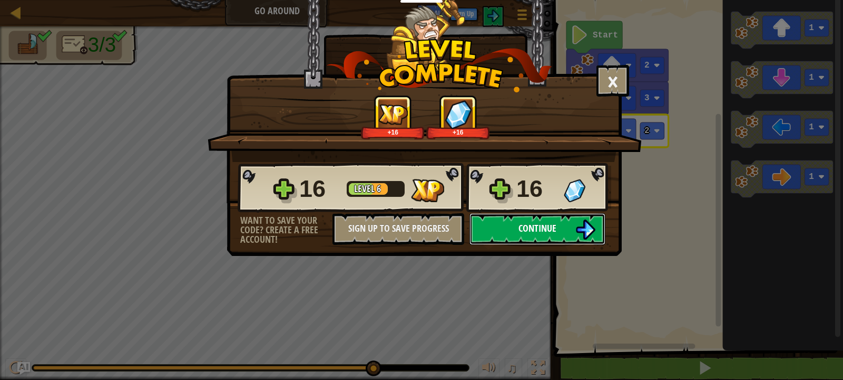
click at [588, 227] on img at bounding box center [586, 229] width 20 height 20
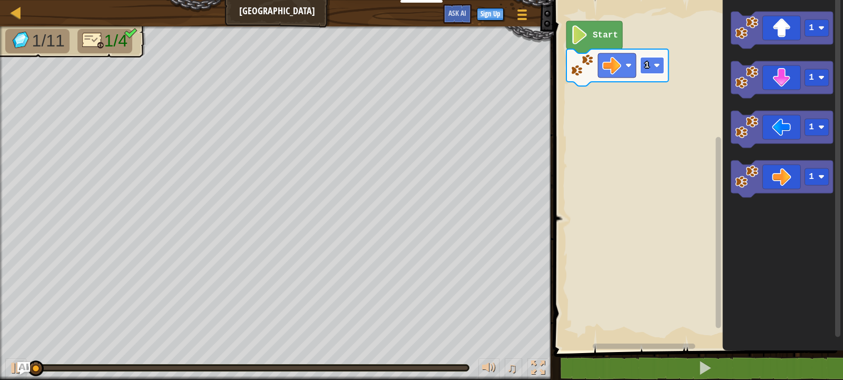
click at [654, 66] on g "1 Start" at bounding box center [618, 53] width 102 height 65
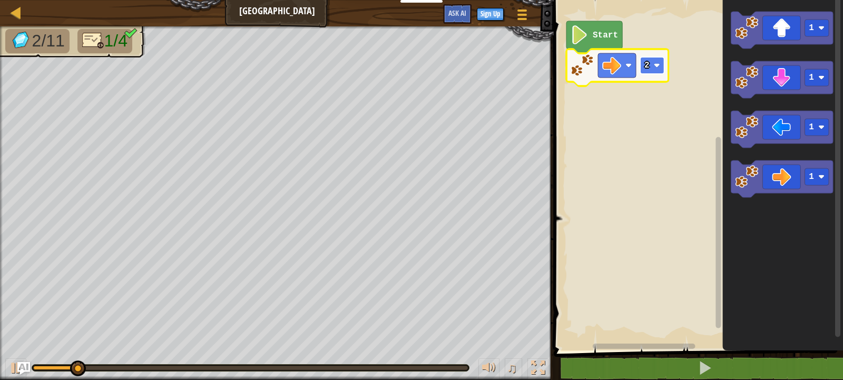
click at [658, 69] on rect "Blockly Workspace" at bounding box center [652, 65] width 24 height 17
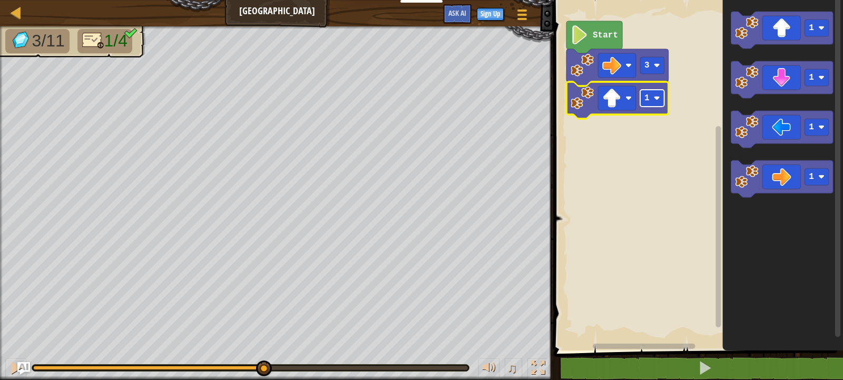
click at [654, 99] on rect "Blockly Workspace" at bounding box center [652, 98] width 24 height 17
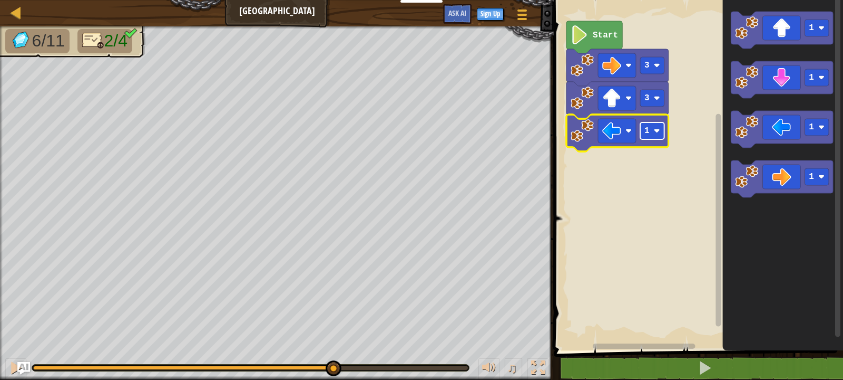
click at [653, 131] on rect "Blockly Workspace" at bounding box center [652, 130] width 24 height 17
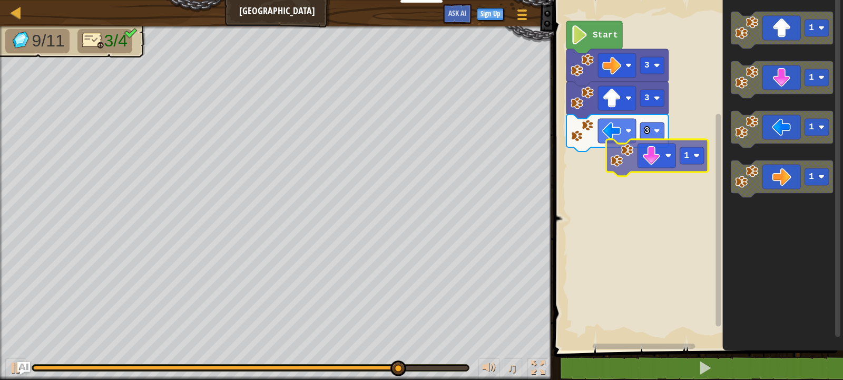
click at [653, 149] on div "Start 3 3 3 1 1 1 1 1" at bounding box center [697, 172] width 293 height 355
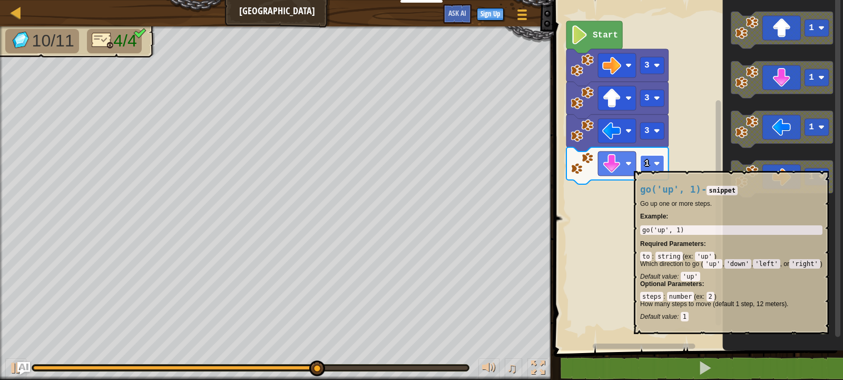
click at [649, 166] on g "1 3 3 3 Start" at bounding box center [618, 102] width 102 height 163
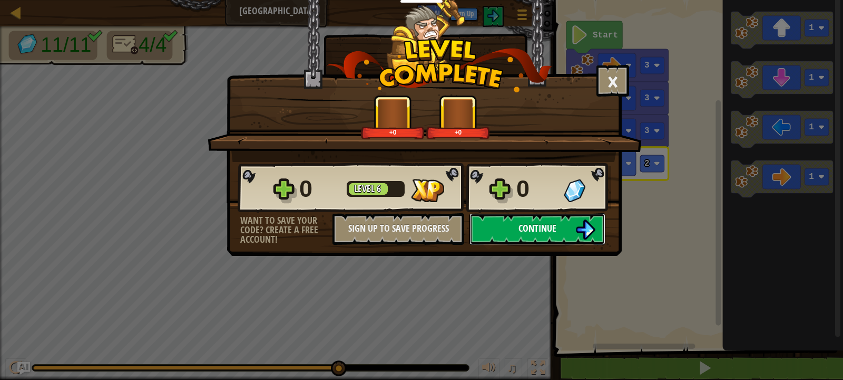
click at [548, 232] on span "Continue" at bounding box center [538, 227] width 38 height 13
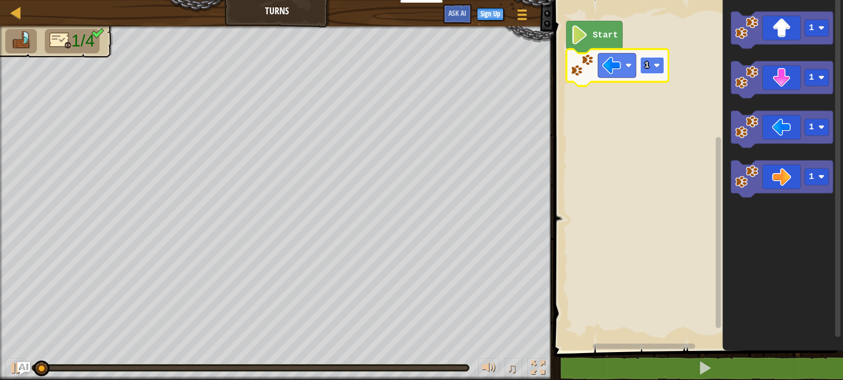
click at [654, 65] on g "1 Start" at bounding box center [618, 53] width 102 height 65
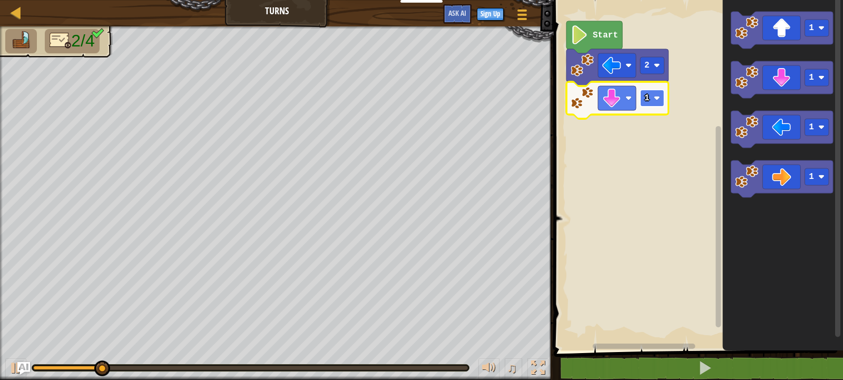
click at [658, 97] on image "Blockly Workspace" at bounding box center [657, 98] width 6 height 6
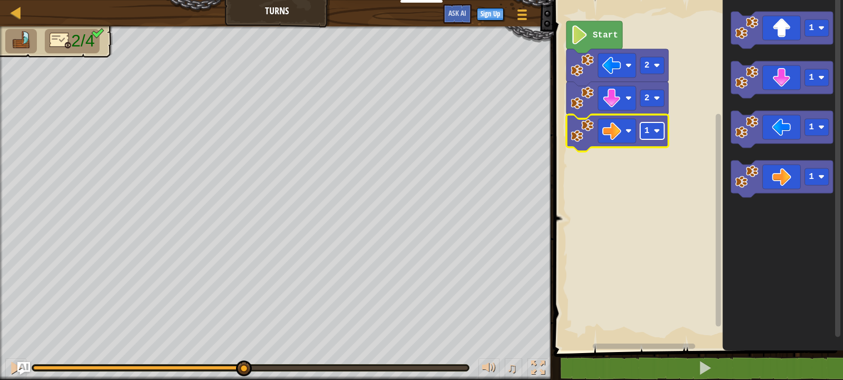
click at [650, 133] on text "1" at bounding box center [647, 130] width 5 height 9
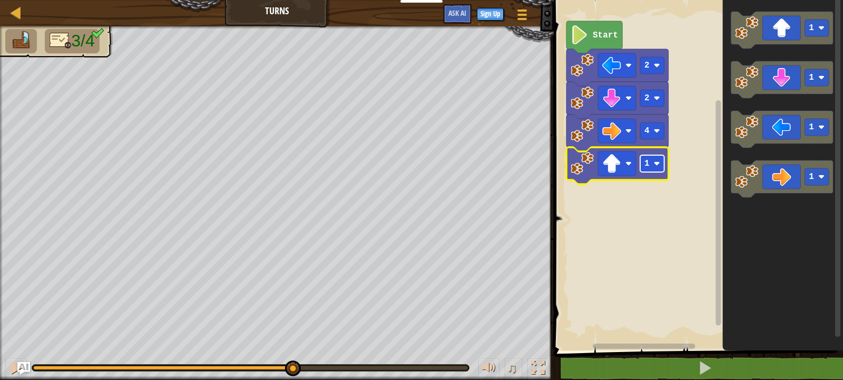
click at [653, 158] on rect "Blockly Workspace" at bounding box center [652, 163] width 24 height 17
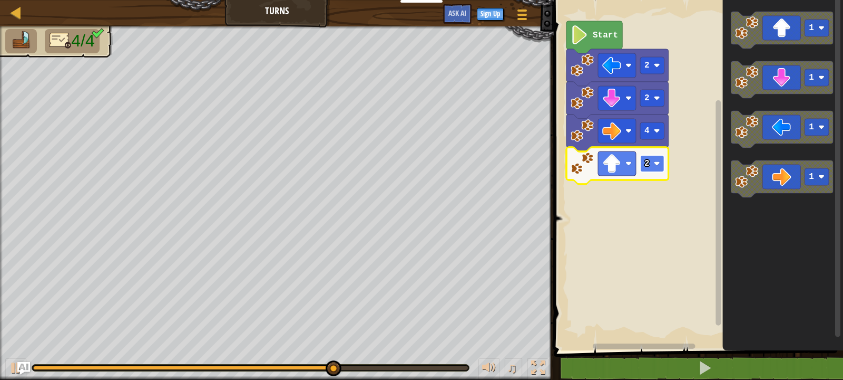
click at [654, 169] on rect "Blockly Workspace" at bounding box center [652, 163] width 24 height 17
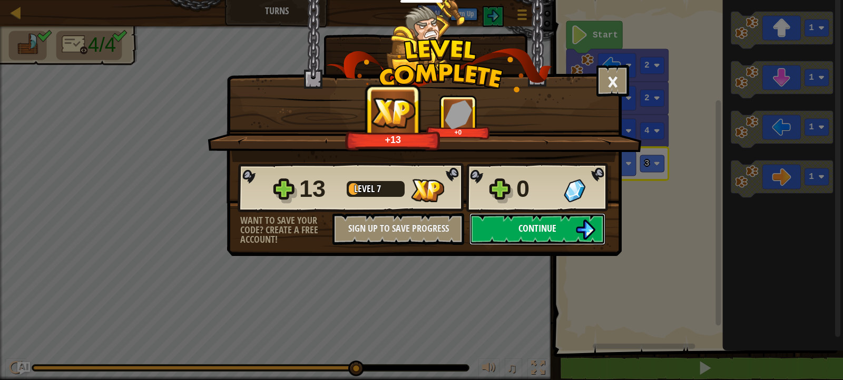
click at [532, 223] on span "Continue" at bounding box center [538, 227] width 38 height 13
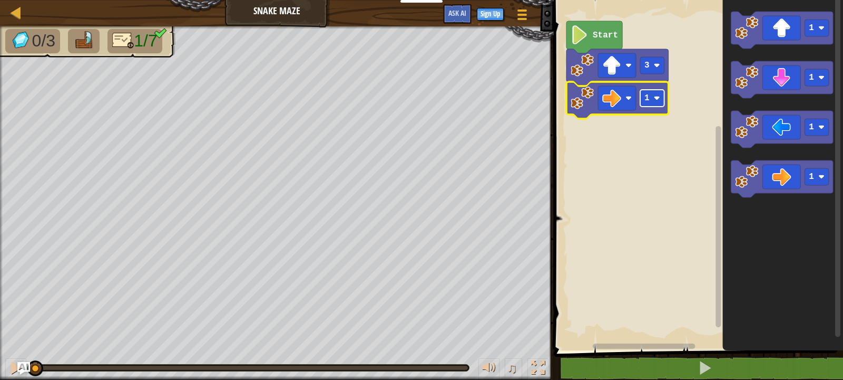
click at [655, 102] on g "3 1 Start" at bounding box center [618, 70] width 102 height 98
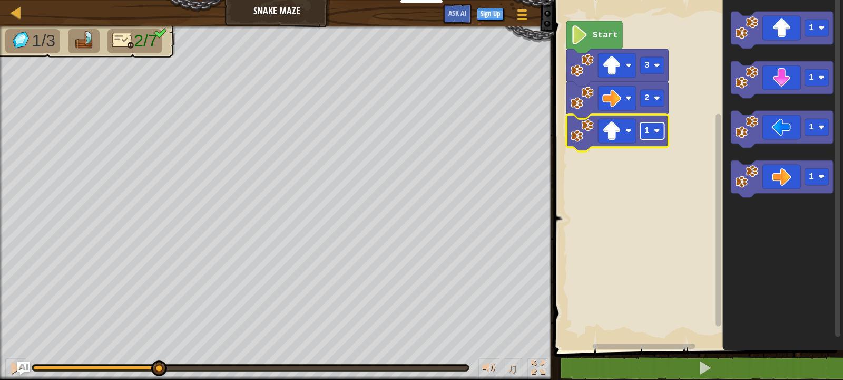
click at [645, 128] on text "1" at bounding box center [647, 130] width 5 height 9
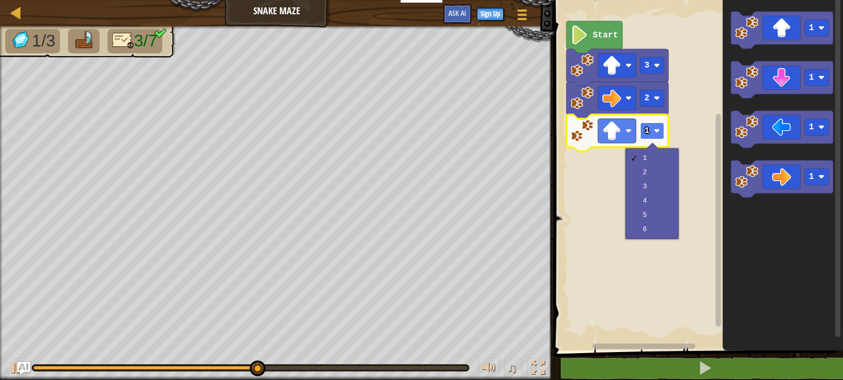
click at [652, 130] on rect "Blockly Workspace" at bounding box center [652, 130] width 24 height 17
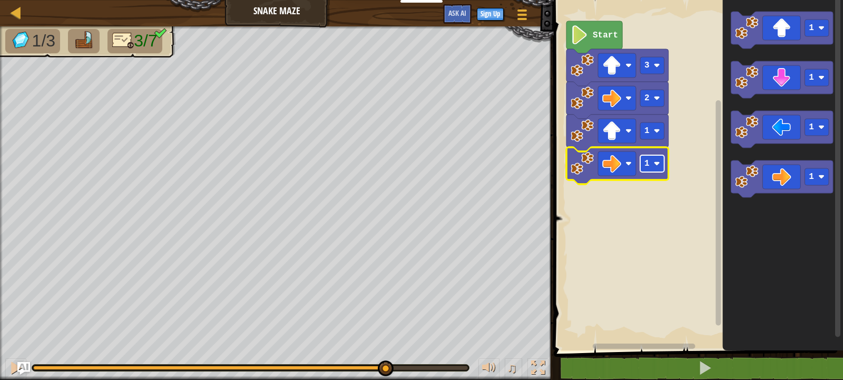
click at [648, 165] on text "1" at bounding box center [647, 163] width 5 height 9
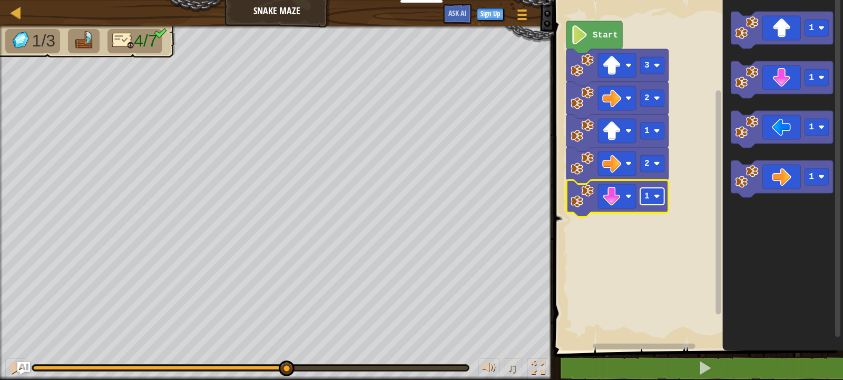
click at [652, 192] on rect "Blockly Workspace" at bounding box center [652, 196] width 24 height 17
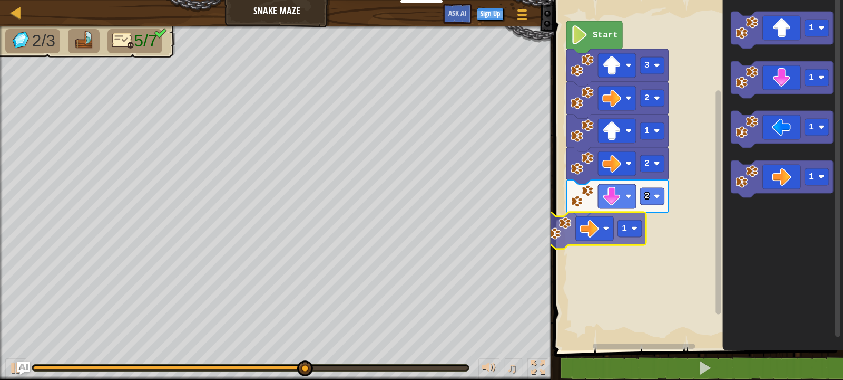
click at [588, 231] on div "Start 3 2 1 2 2 1 1 1 1 1 1" at bounding box center [697, 172] width 293 height 355
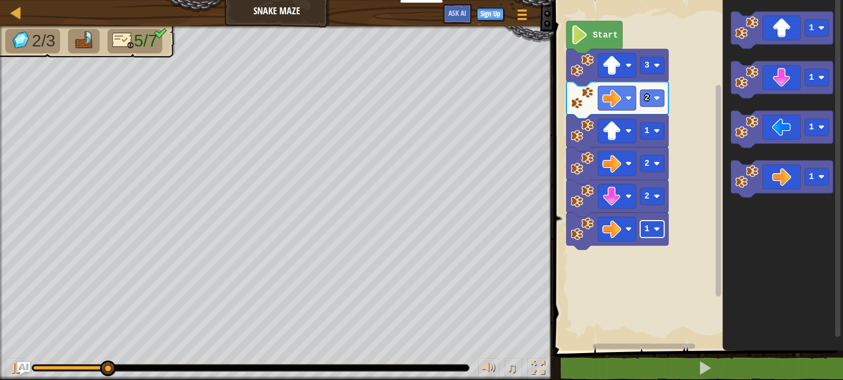
click at [648, 229] on g "1 2 2 1 2 3 Start" at bounding box center [618, 135] width 102 height 228
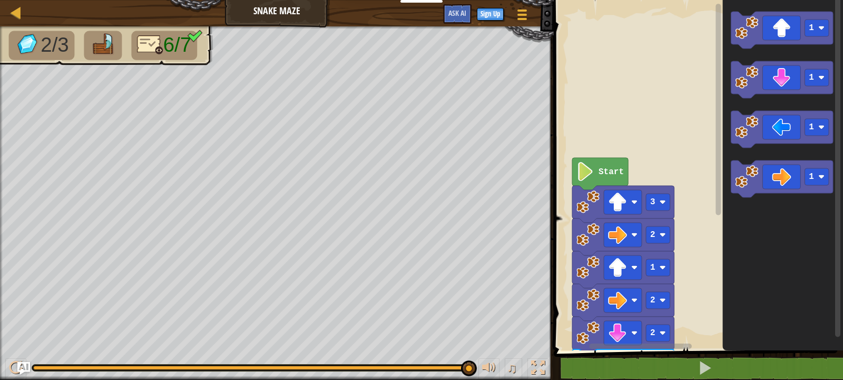
click at [704, 315] on rect "Blockly Workspace" at bounding box center [697, 172] width 293 height 355
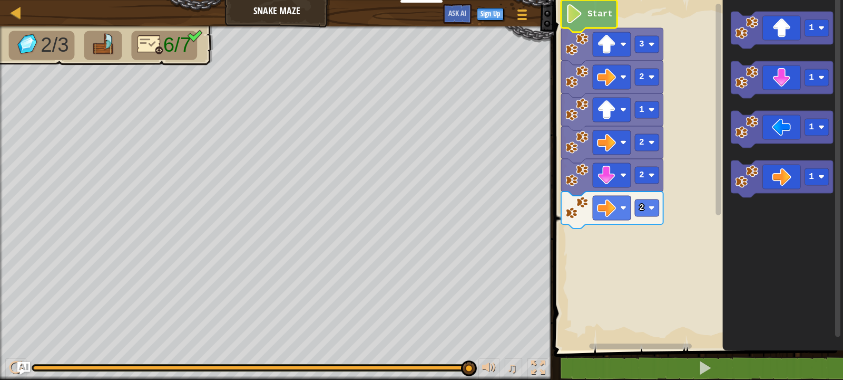
click at [602, 11] on g "Blockly Workspace" at bounding box center [697, 172] width 293 height 355
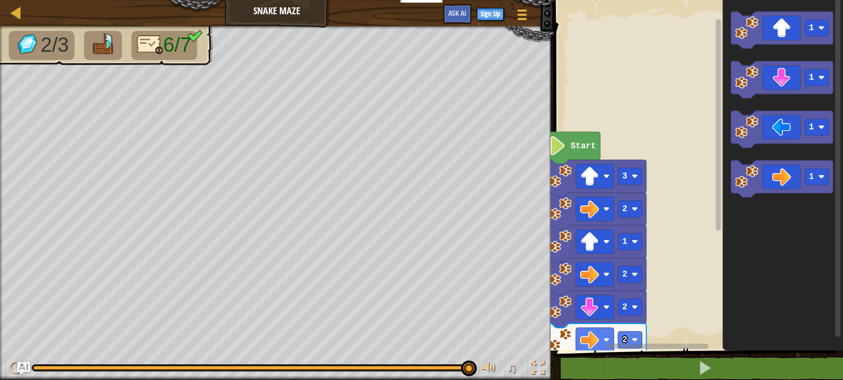
drag, startPoint x: 646, startPoint y: 273, endPoint x: 644, endPoint y: 396, distance: 122.9
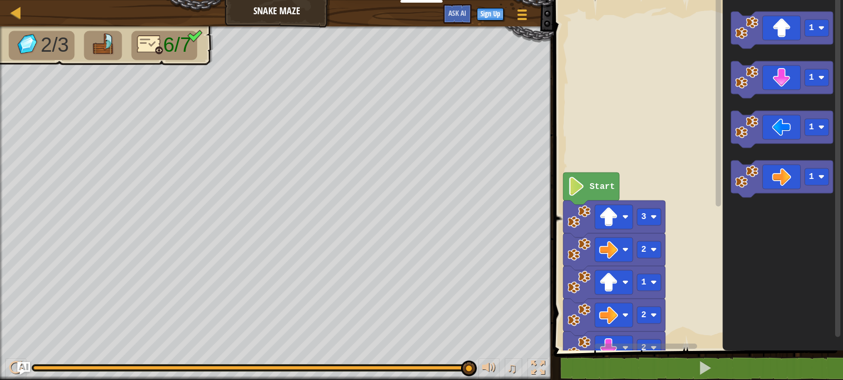
click at [681, 310] on rect "Blockly Workspace" at bounding box center [697, 172] width 293 height 355
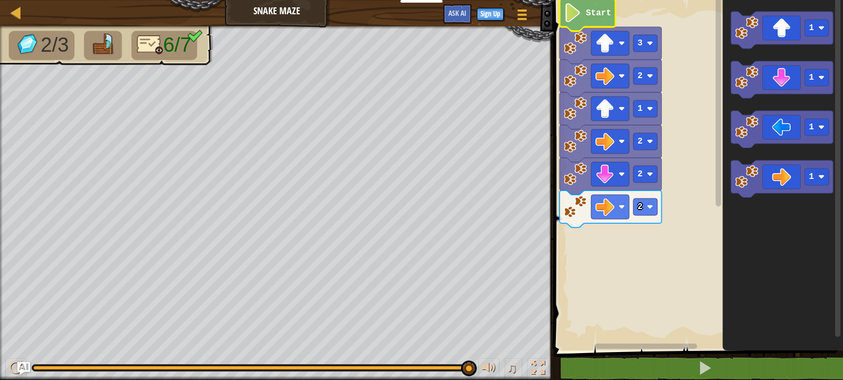
click at [594, 11] on g "Blockly Workspace" at bounding box center [697, 174] width 293 height 358
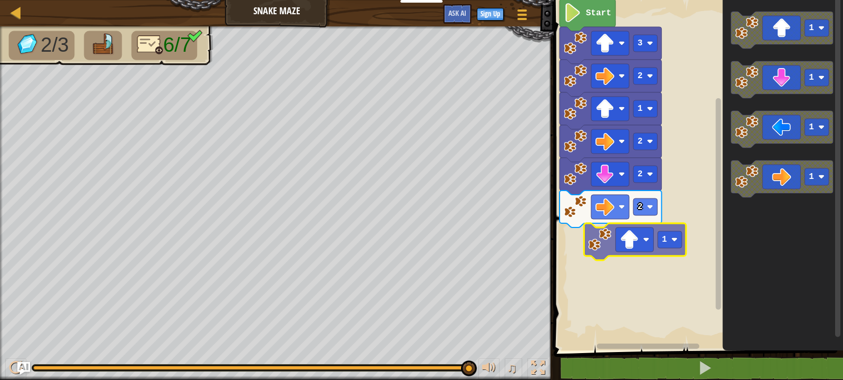
click at [629, 246] on div "Start 3 2 1 2 2 2 1 1 1 1 1" at bounding box center [697, 172] width 293 height 355
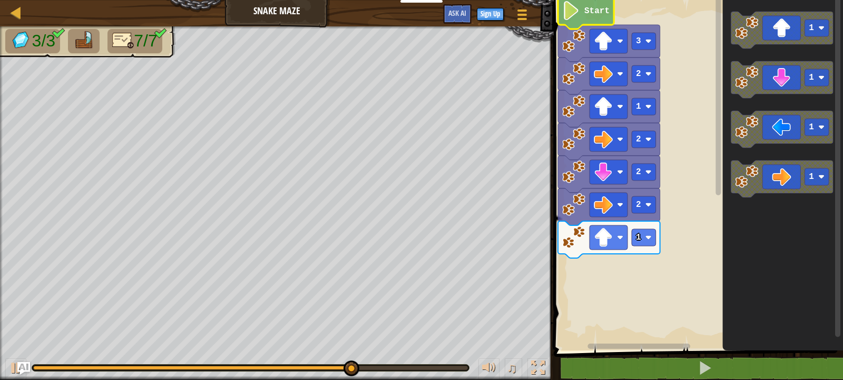
click at [601, 7] on g "Blockly Workspace" at bounding box center [697, 172] width 293 height 355
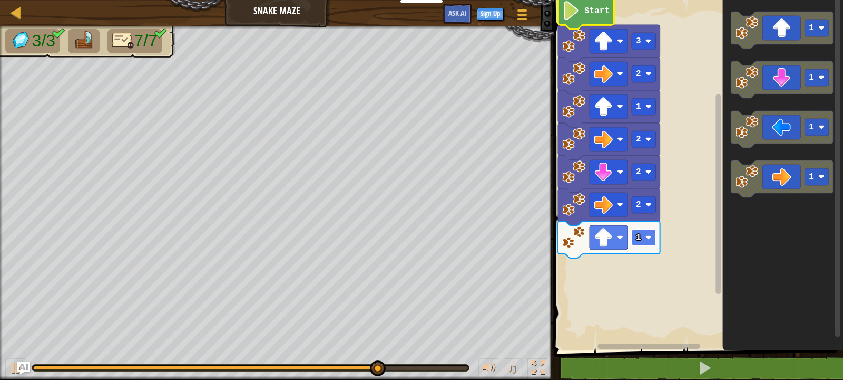
click at [649, 239] on g "1 2 2 2 1 2 3 Start" at bounding box center [609, 127] width 102 height 261
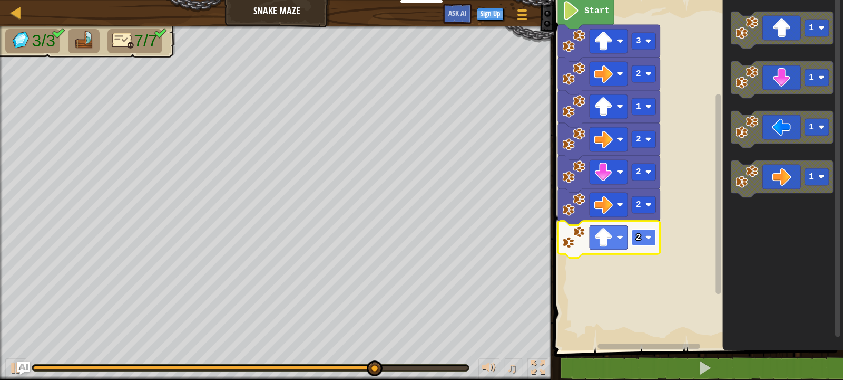
click at [646, 238] on image "Blockly Workspace" at bounding box center [649, 237] width 6 height 6
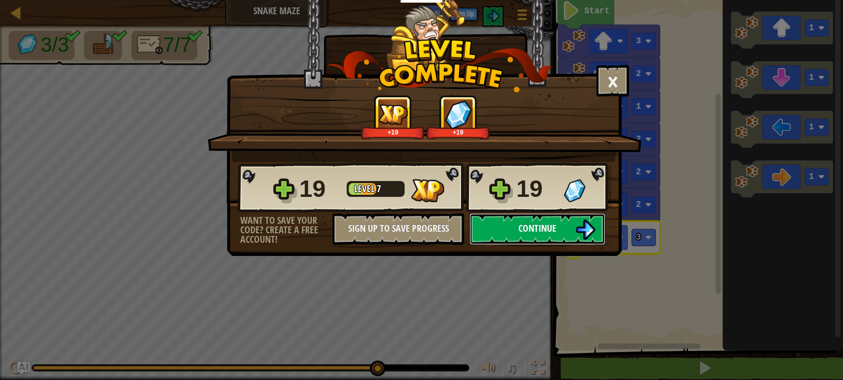
click at [557, 226] on button "Continue" at bounding box center [538, 229] width 136 height 32
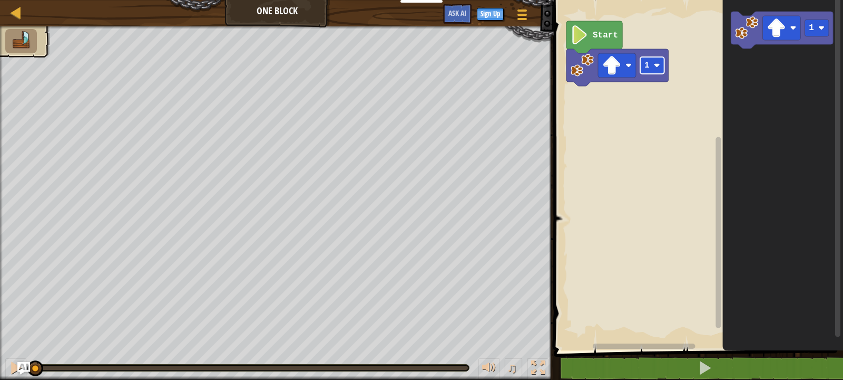
click at [650, 70] on g "1 Start" at bounding box center [618, 53] width 102 height 65
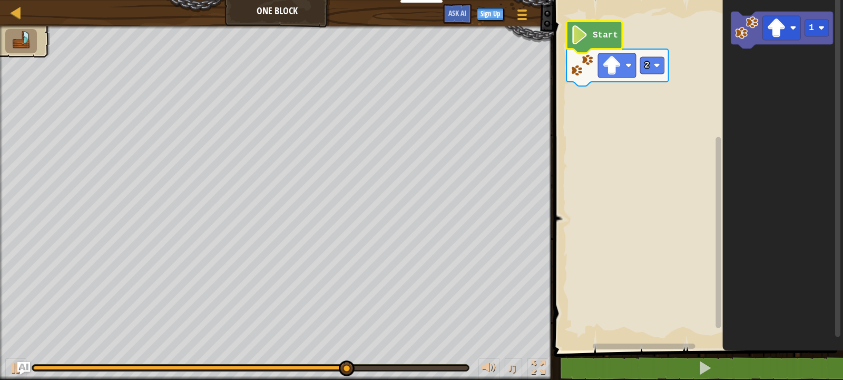
click at [604, 35] on text "Start" at bounding box center [605, 35] width 25 height 9
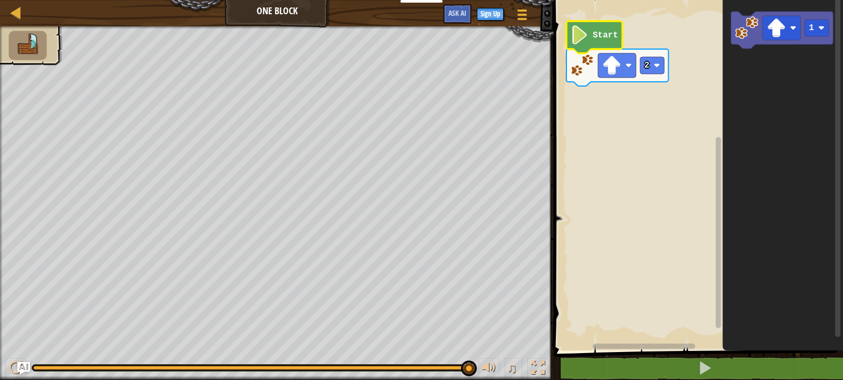
click at [595, 34] on text "Start" at bounding box center [605, 35] width 25 height 9
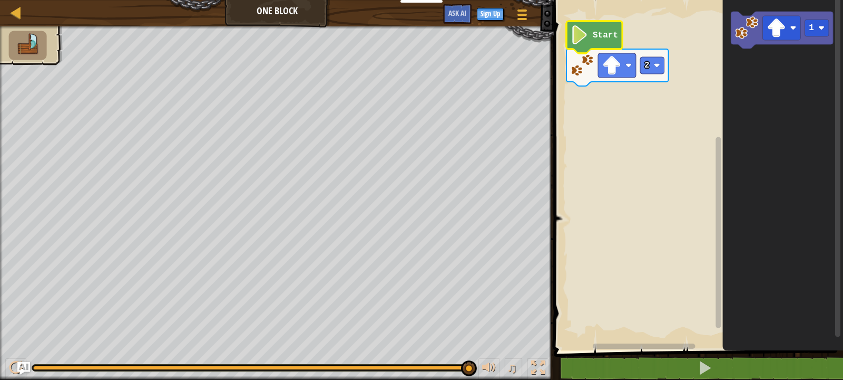
click at [665, 178] on rect "Blockly Workspace" at bounding box center [697, 172] width 293 height 355
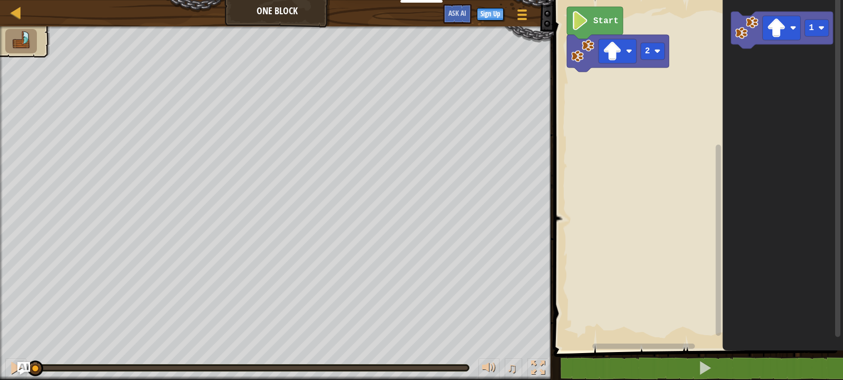
click at [661, 309] on rect "Blockly Workspace" at bounding box center [697, 172] width 293 height 355
click at [540, 371] on div at bounding box center [538, 368] width 14 height 14
click at [538, 372] on div at bounding box center [538, 368] width 14 height 14
click at [538, 365] on div at bounding box center [538, 368] width 14 height 14
click at [539, 364] on div at bounding box center [538, 368] width 14 height 14
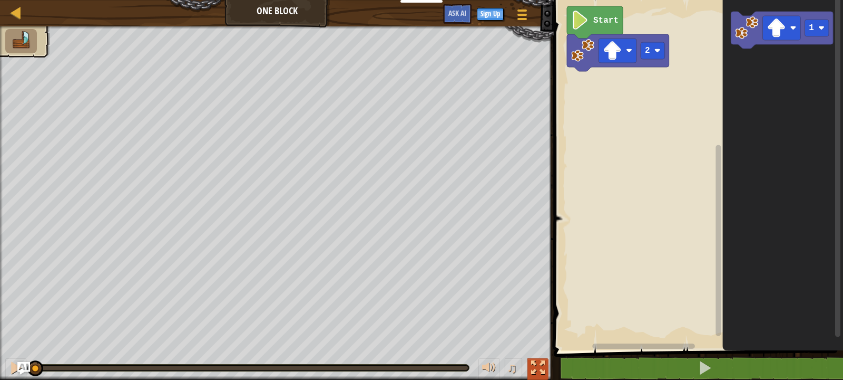
click at [539, 364] on div at bounding box center [538, 368] width 14 height 14
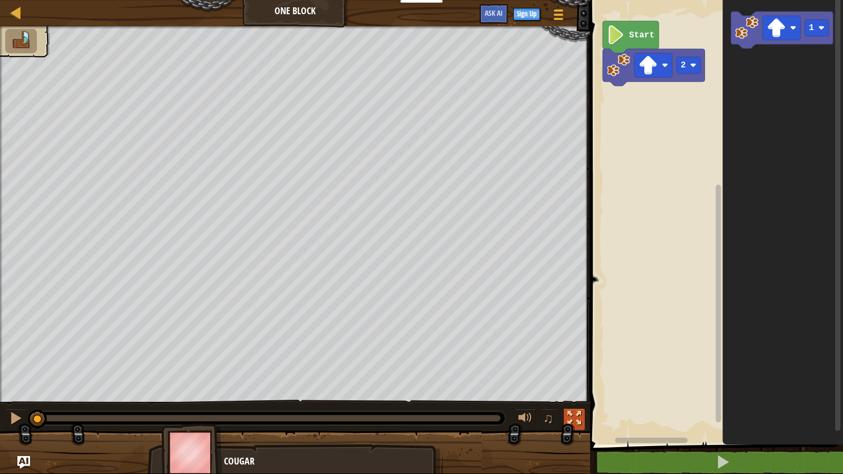
click at [582, 379] on button at bounding box center [574, 420] width 21 height 22
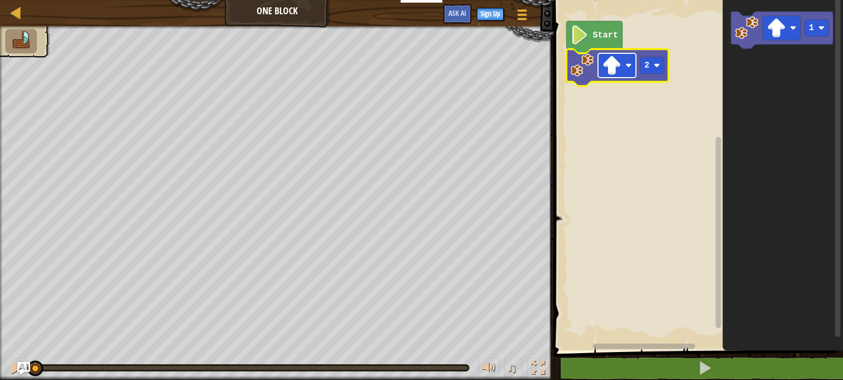
click at [629, 67] on g "2 Start" at bounding box center [618, 53] width 102 height 65
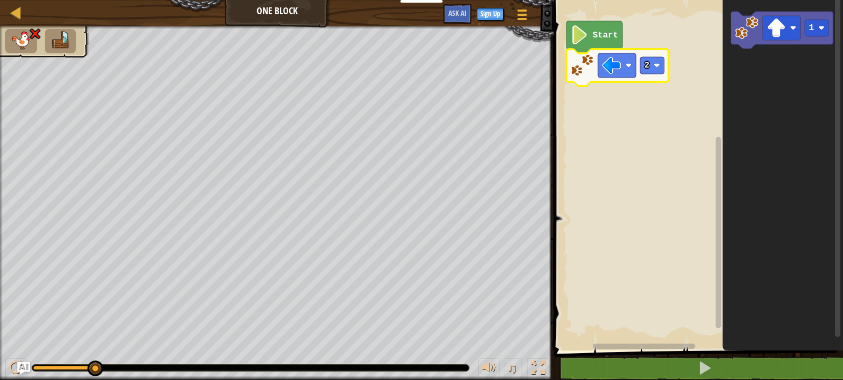
click at [60, 43] on img at bounding box center [61, 40] width 22 height 18
click at [17, 40] on img at bounding box center [21, 40] width 22 height 18
click at [635, 187] on rect "Blockly Workspace" at bounding box center [697, 172] width 293 height 355
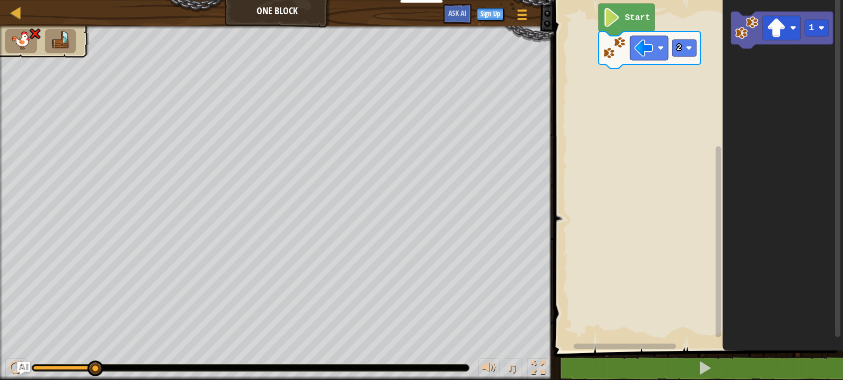
click at [779, 151] on icon "Blockly Workspace" at bounding box center [783, 172] width 121 height 355
click at [764, 94] on icon "Blockly Workspace" at bounding box center [783, 172] width 121 height 355
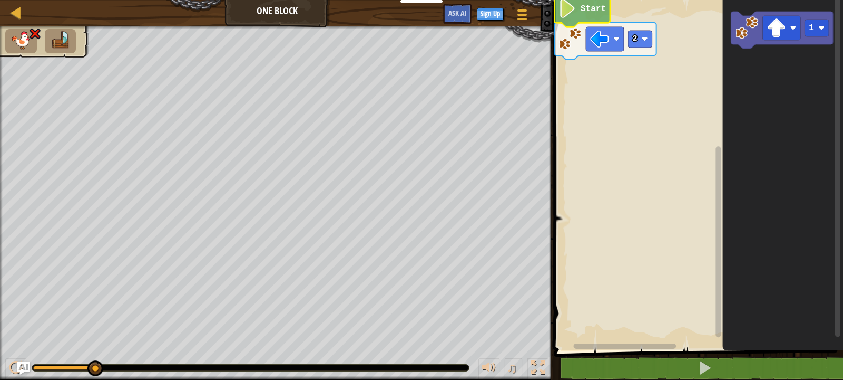
click at [593, 6] on g "Blockly Workspace" at bounding box center [697, 172] width 293 height 355
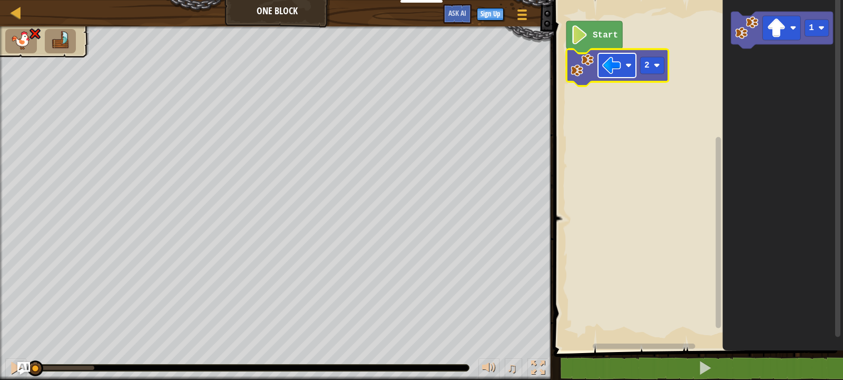
click at [628, 65] on g "2 Start" at bounding box center [618, 53] width 102 height 65
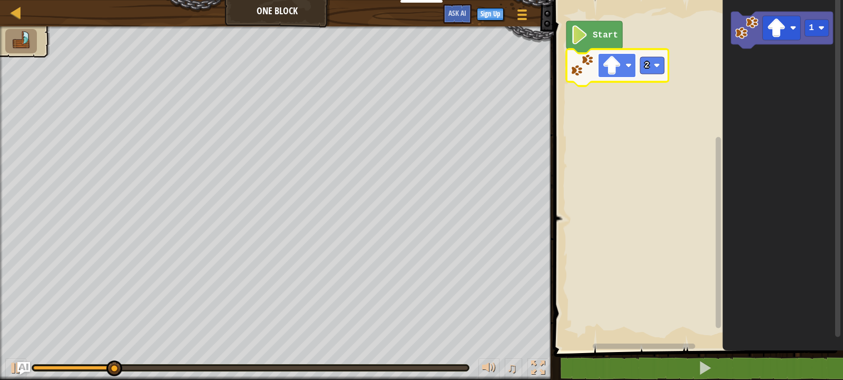
click at [616, 62] on image "Blockly Workspace" at bounding box center [612, 65] width 19 height 19
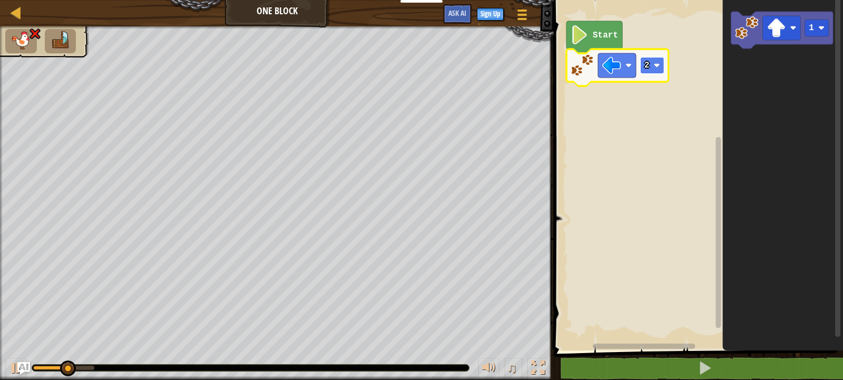
click at [649, 67] on text "2" at bounding box center [647, 65] width 5 height 9
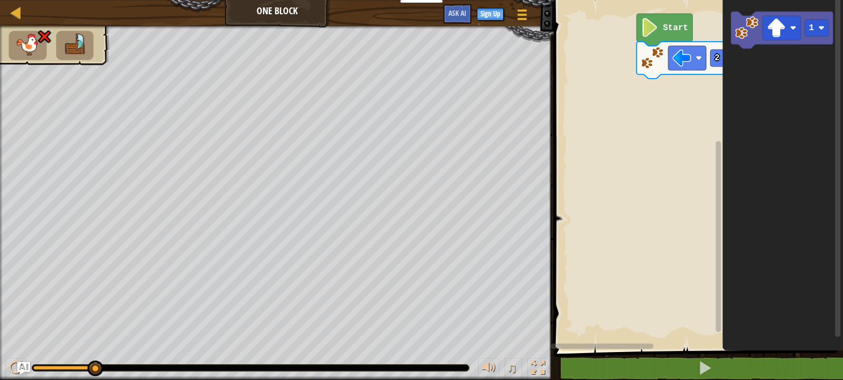
click at [760, 70] on div "Start 2 1" at bounding box center [697, 172] width 293 height 355
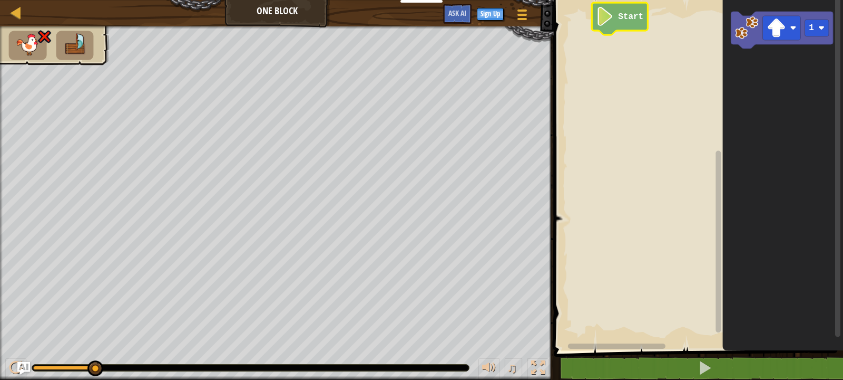
click at [610, 19] on g "Blockly Workspace" at bounding box center [697, 172] width 293 height 355
click at [615, 40] on g "Blockly Workspace" at bounding box center [697, 172] width 293 height 355
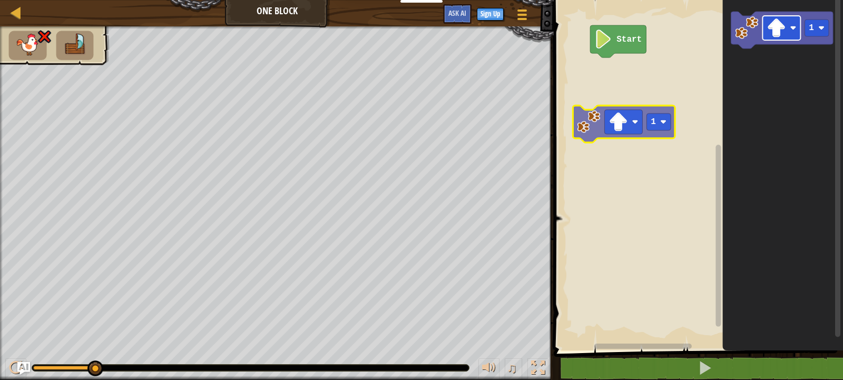
click at [614, 130] on div "Start 1 1" at bounding box center [697, 172] width 293 height 355
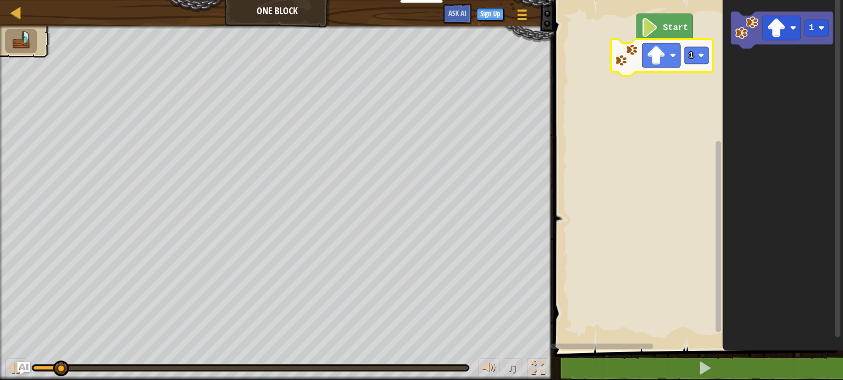
click at [647, 55] on g "Start 1" at bounding box center [697, 172] width 293 height 355
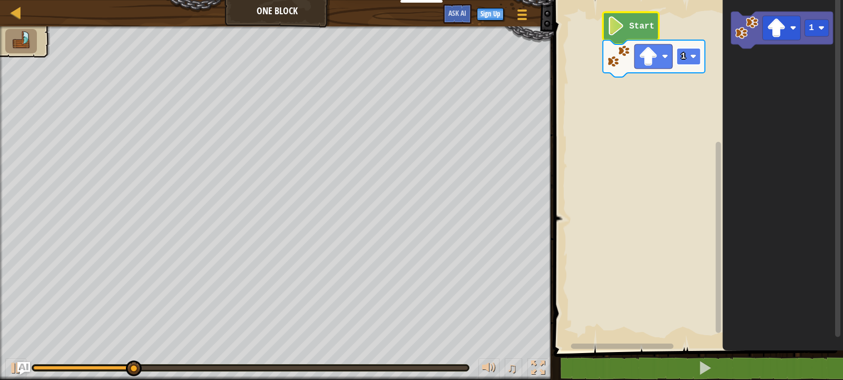
click at [691, 61] on rect "Blockly Workspace" at bounding box center [689, 56] width 24 height 17
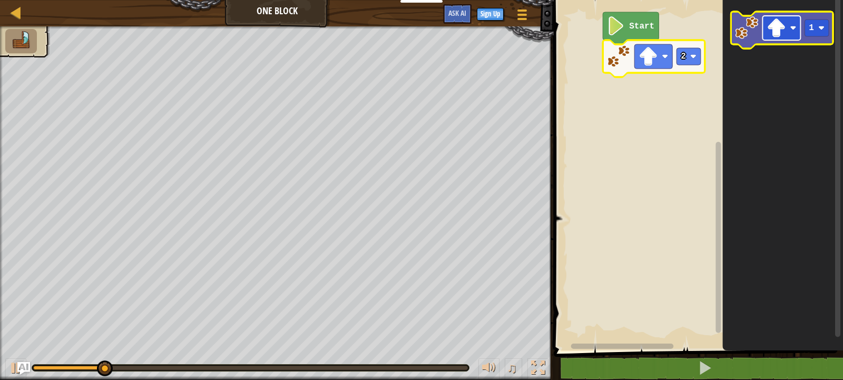
click at [791, 29] on image "Blockly Workspace" at bounding box center [793, 28] width 6 height 6
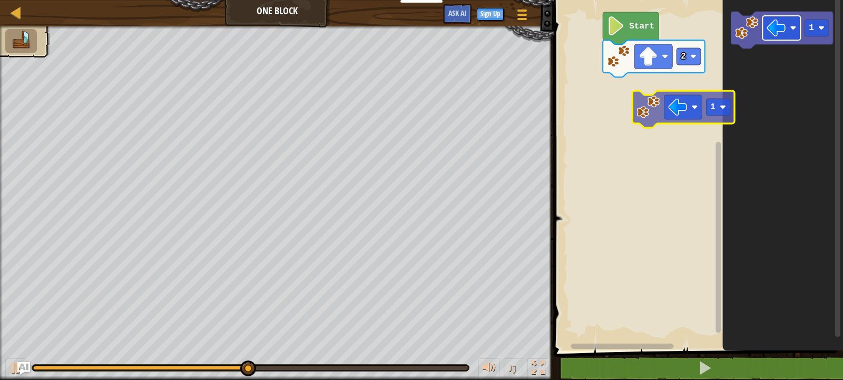
click at [679, 112] on div "Start 2 1 1" at bounding box center [697, 172] width 293 height 355
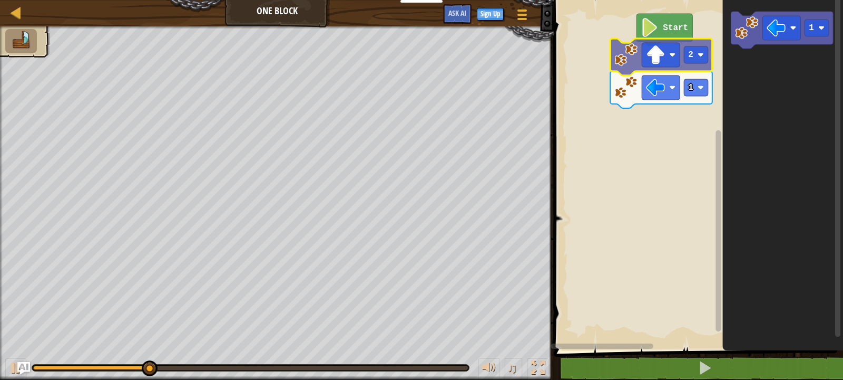
click at [677, 54] on g "Start 2" at bounding box center [697, 172] width 293 height 355
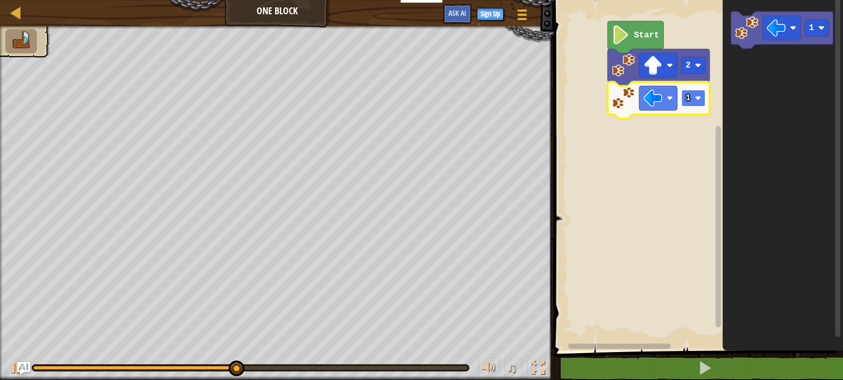
click at [691, 100] on g "1 2" at bounding box center [659, 84] width 102 height 70
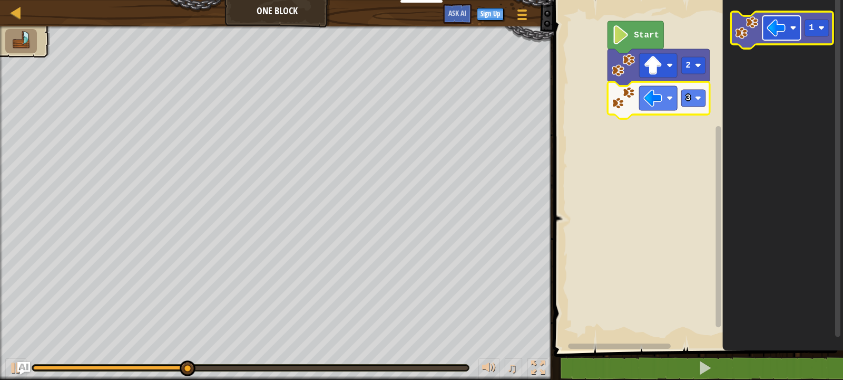
click at [767, 31] on rect "Blockly Workspace" at bounding box center [782, 28] width 38 height 24
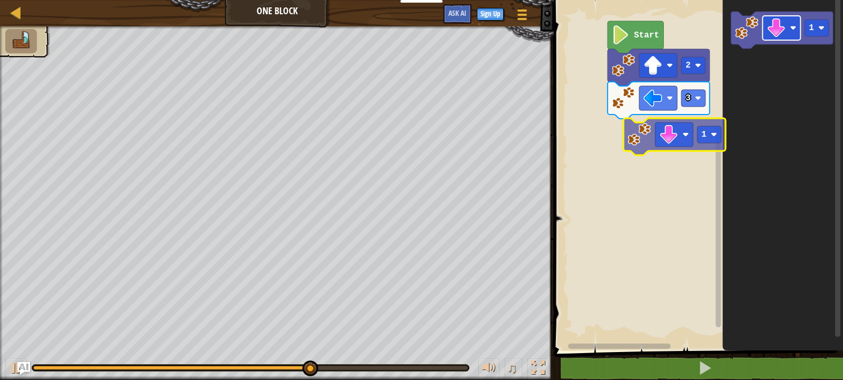
click at [673, 125] on div "Start 2 3 1 1" at bounding box center [697, 172] width 293 height 355
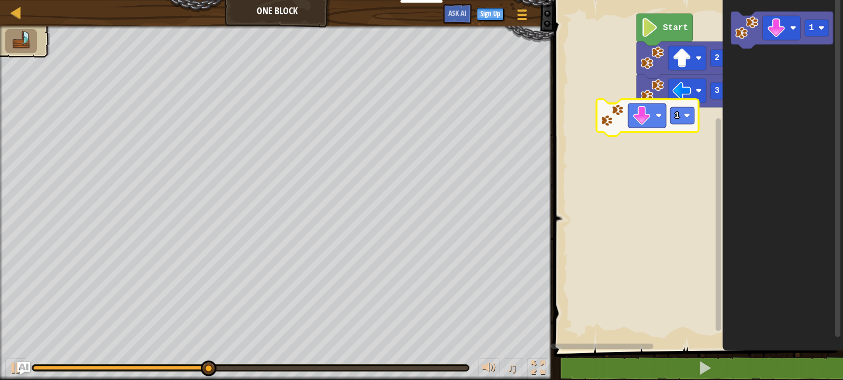
click at [621, 106] on g "3 2 Start" at bounding box center [697, 172] width 293 height 355
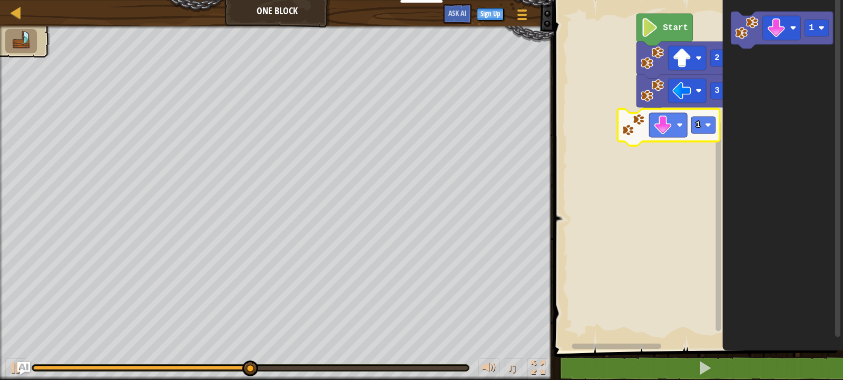
click at [706, 134] on g "3 2 Start" at bounding box center [697, 172] width 293 height 355
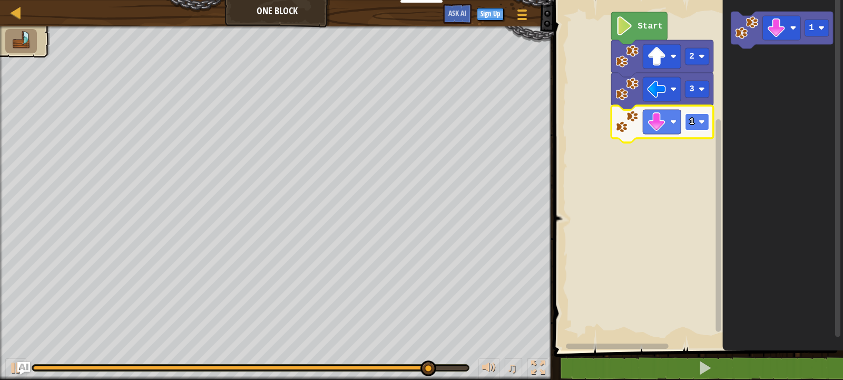
click at [696, 120] on rect "Blockly Workspace" at bounding box center [697, 121] width 24 height 17
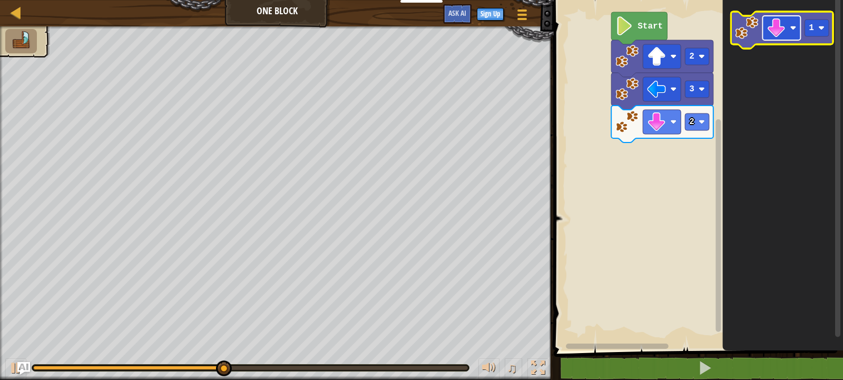
click at [768, 35] on image "Blockly Workspace" at bounding box center [776, 27] width 19 height 19
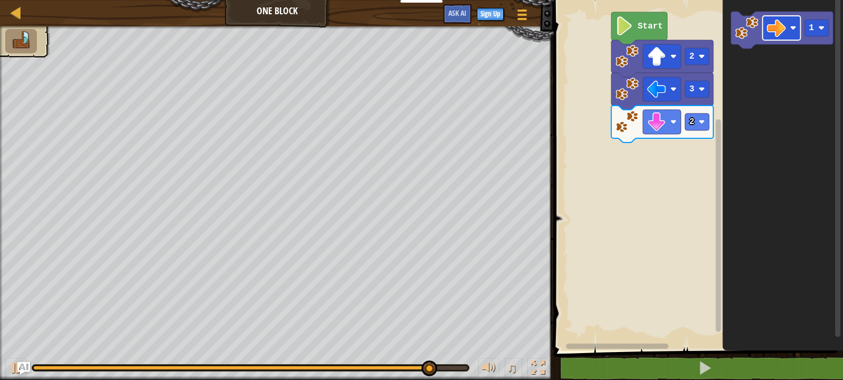
click at [729, 119] on icon "1" at bounding box center [783, 172] width 121 height 355
click at [726, 99] on icon "1" at bounding box center [783, 172] width 121 height 355
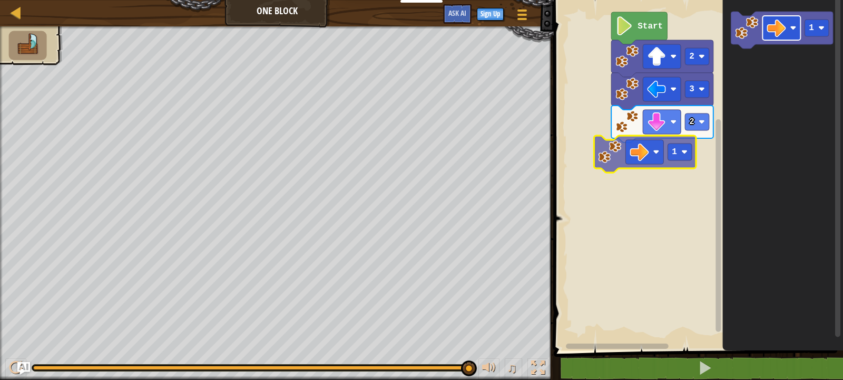
click at [627, 154] on div "Start 2 3 2 1 1 1" at bounding box center [697, 172] width 293 height 355
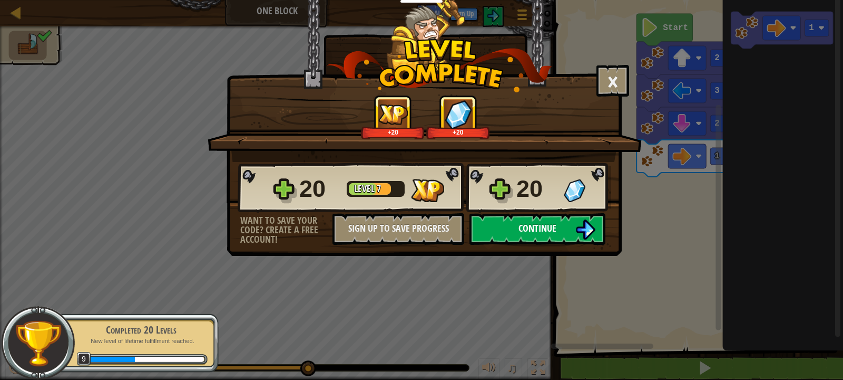
click at [589, 229] on img at bounding box center [586, 229] width 20 height 20
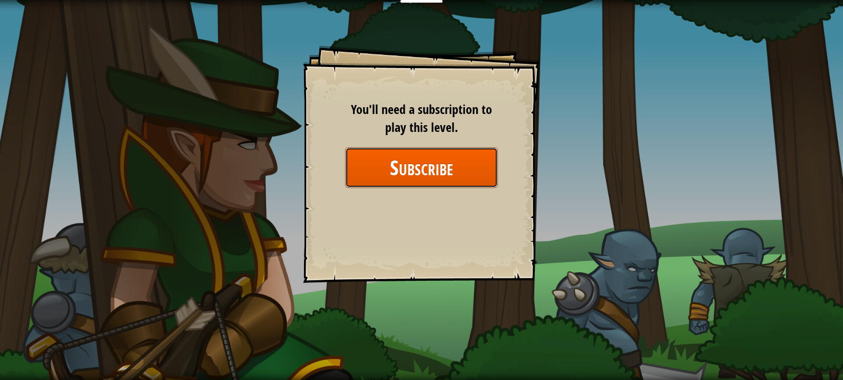
click at [439, 169] on button "Subscribe" at bounding box center [421, 167] width 153 height 41
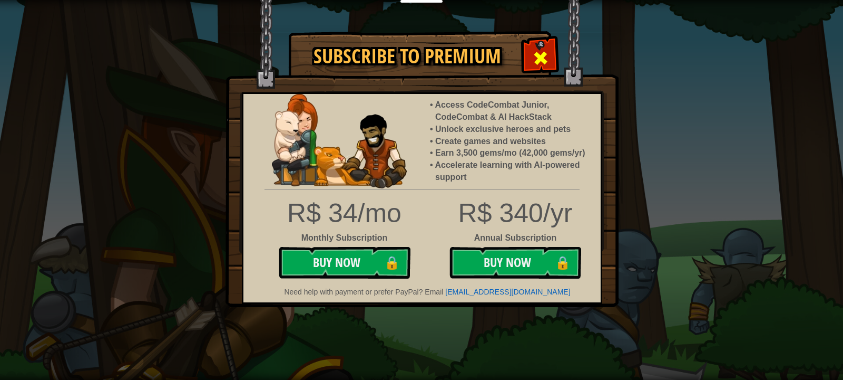
click at [538, 57] on span at bounding box center [540, 58] width 17 height 17
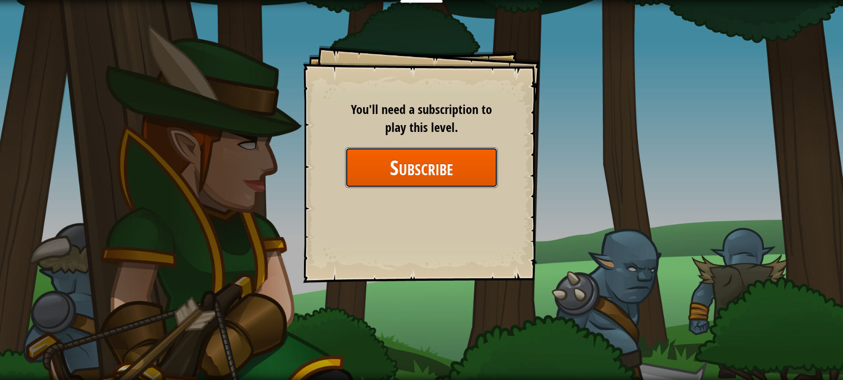
click at [456, 157] on button "Subscribe" at bounding box center [421, 167] width 153 height 41
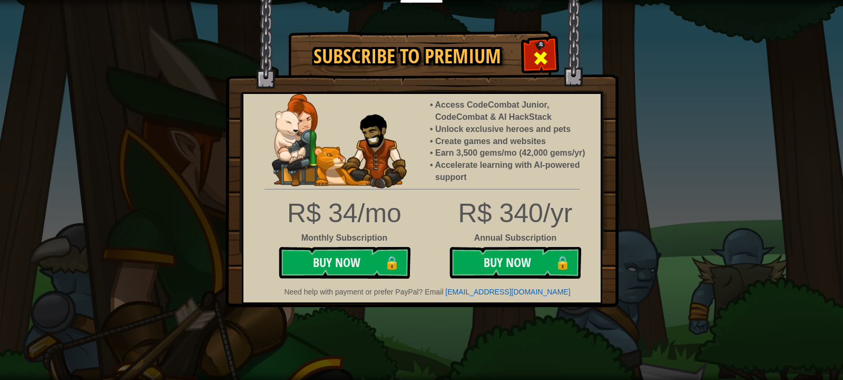
click at [526, 60] on div at bounding box center [540, 56] width 33 height 33
